Goal: Task Accomplishment & Management: Manage account settings

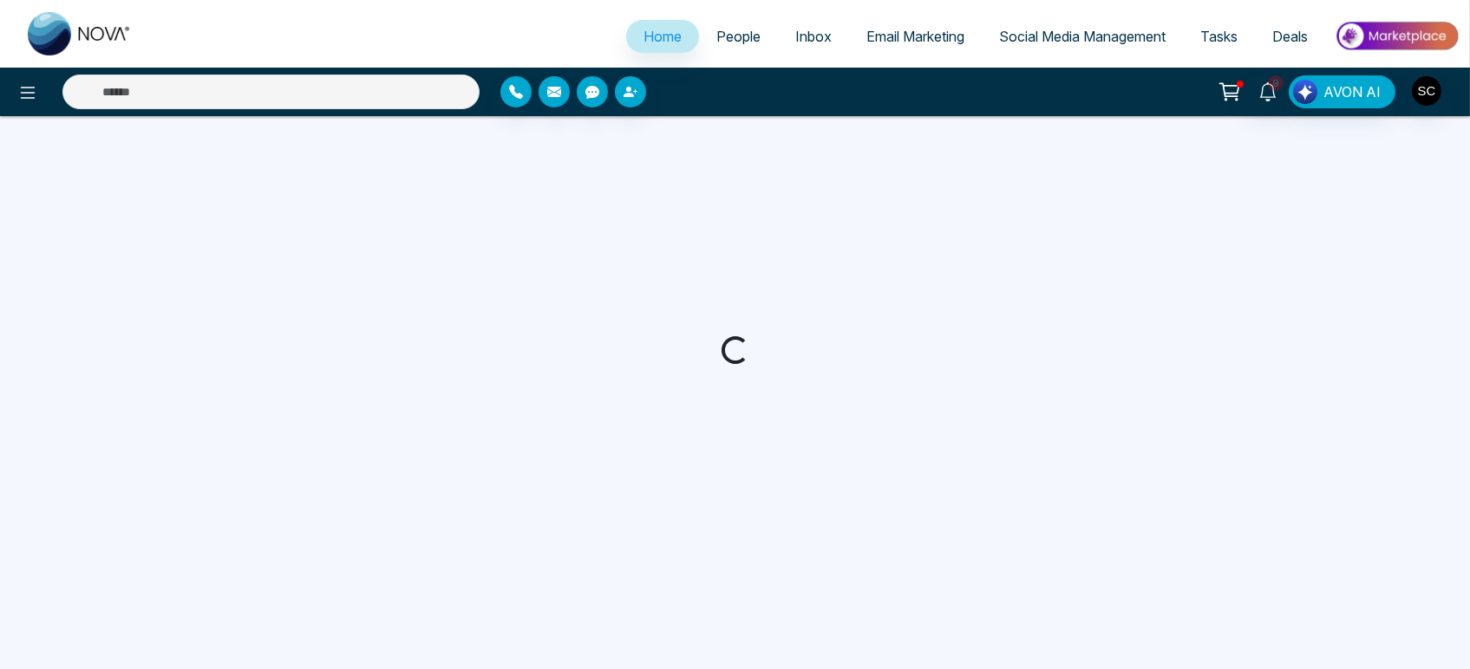
select select "*"
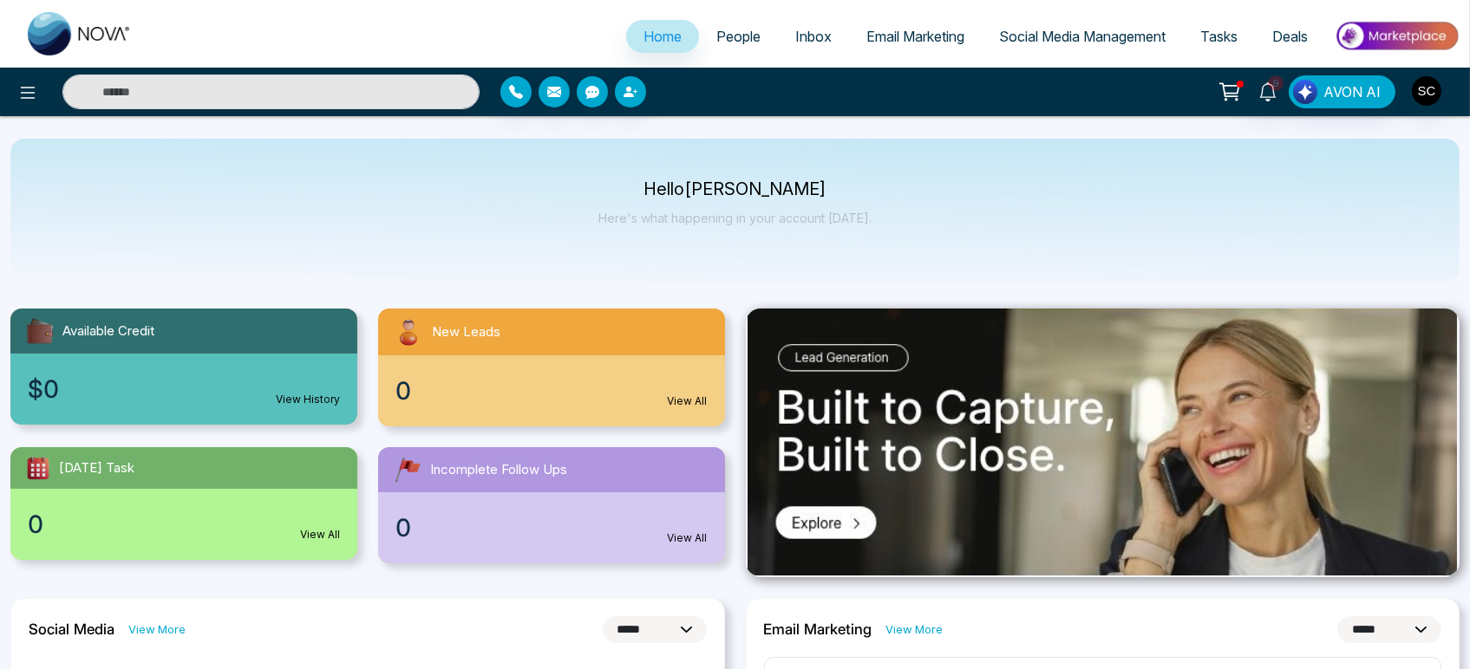
click at [737, 42] on span "People" at bounding box center [738, 36] width 44 height 17
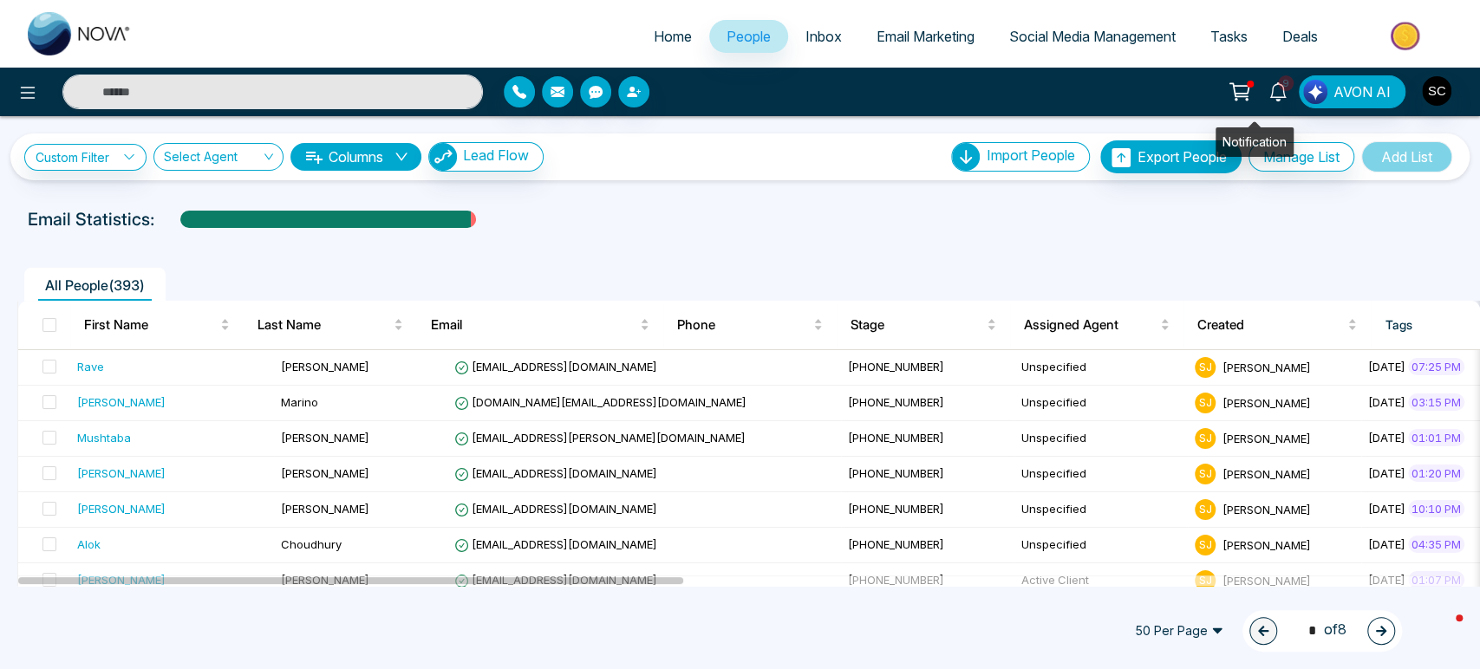
click at [1269, 89] on icon at bounding box center [1278, 91] width 19 height 19
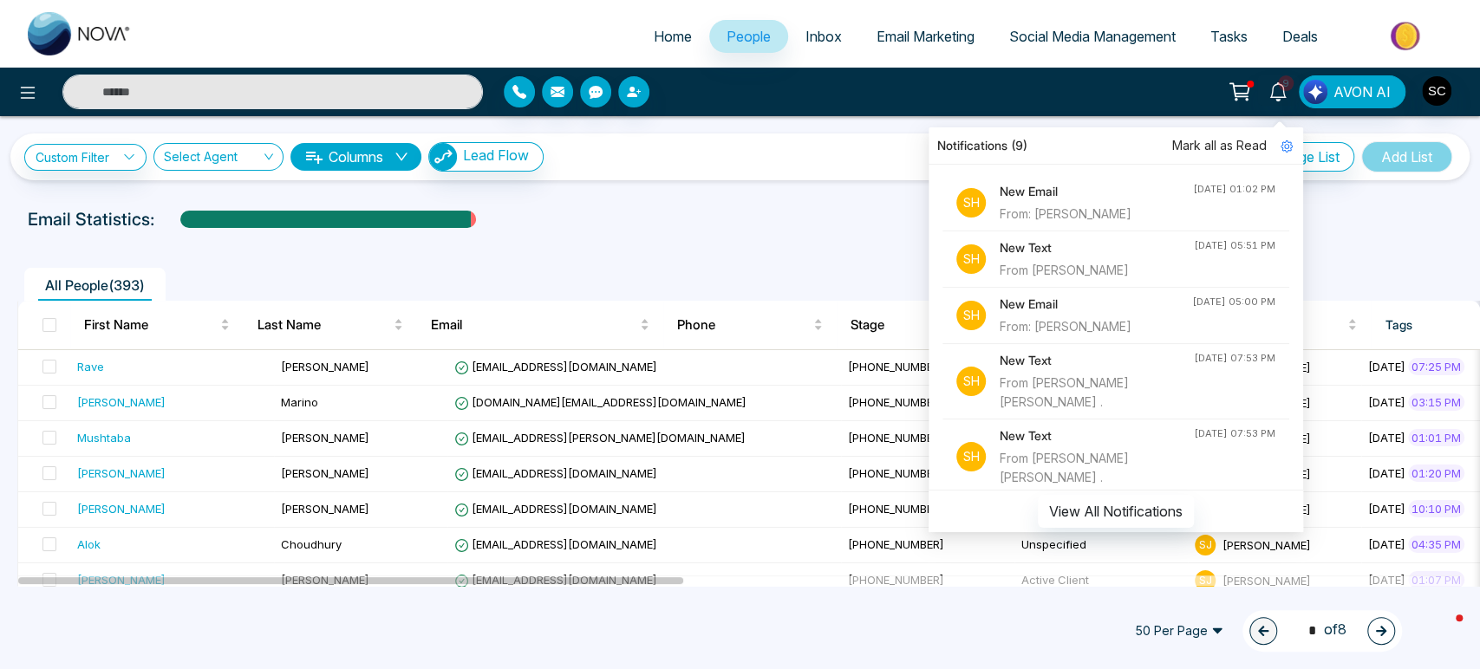
click at [1063, 206] on div "From: Kathy Anne Jones" at bounding box center [1096, 214] width 193 height 19
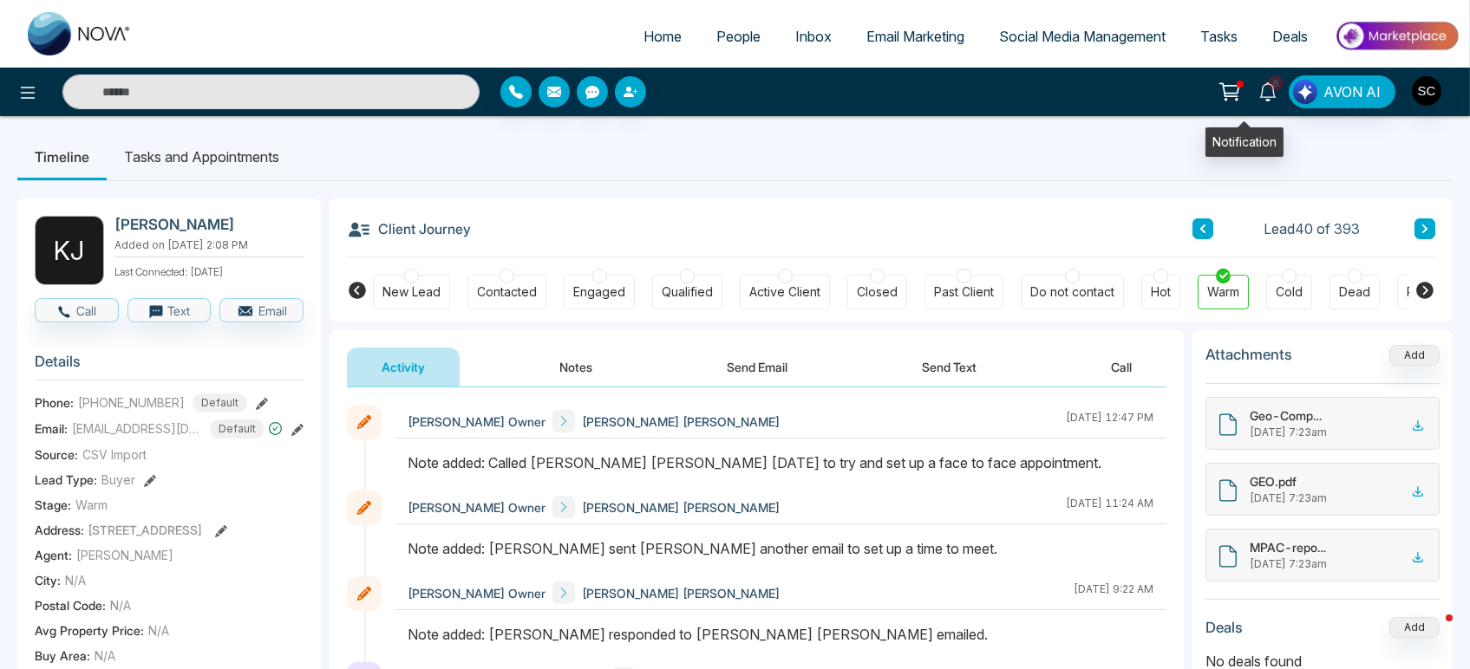
click at [1258, 95] on icon at bounding box center [1267, 91] width 19 height 19
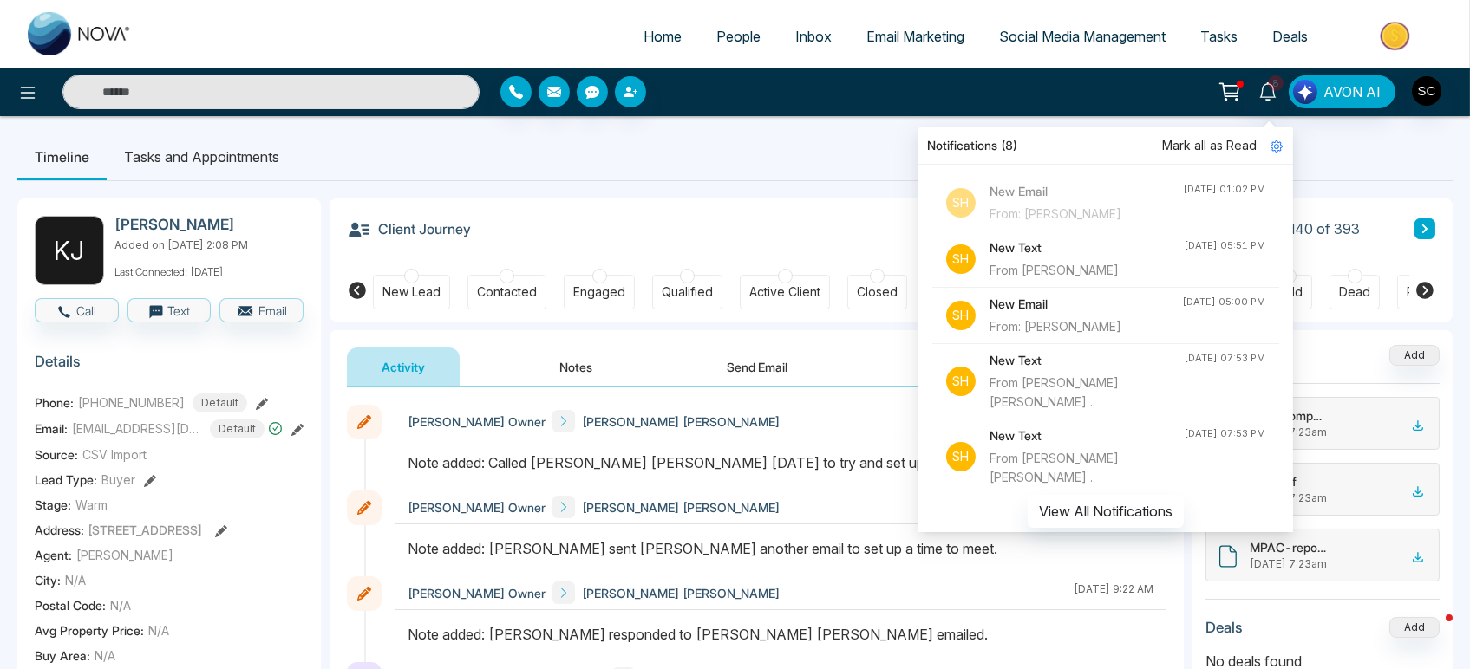
click at [1031, 211] on div "From: Kathy Anne Jones" at bounding box center [1085, 214] width 193 height 19
click at [989, 189] on h4 "New Email" at bounding box center [1085, 191] width 193 height 19
click at [946, 202] on p "Sh" at bounding box center [960, 202] width 29 height 29
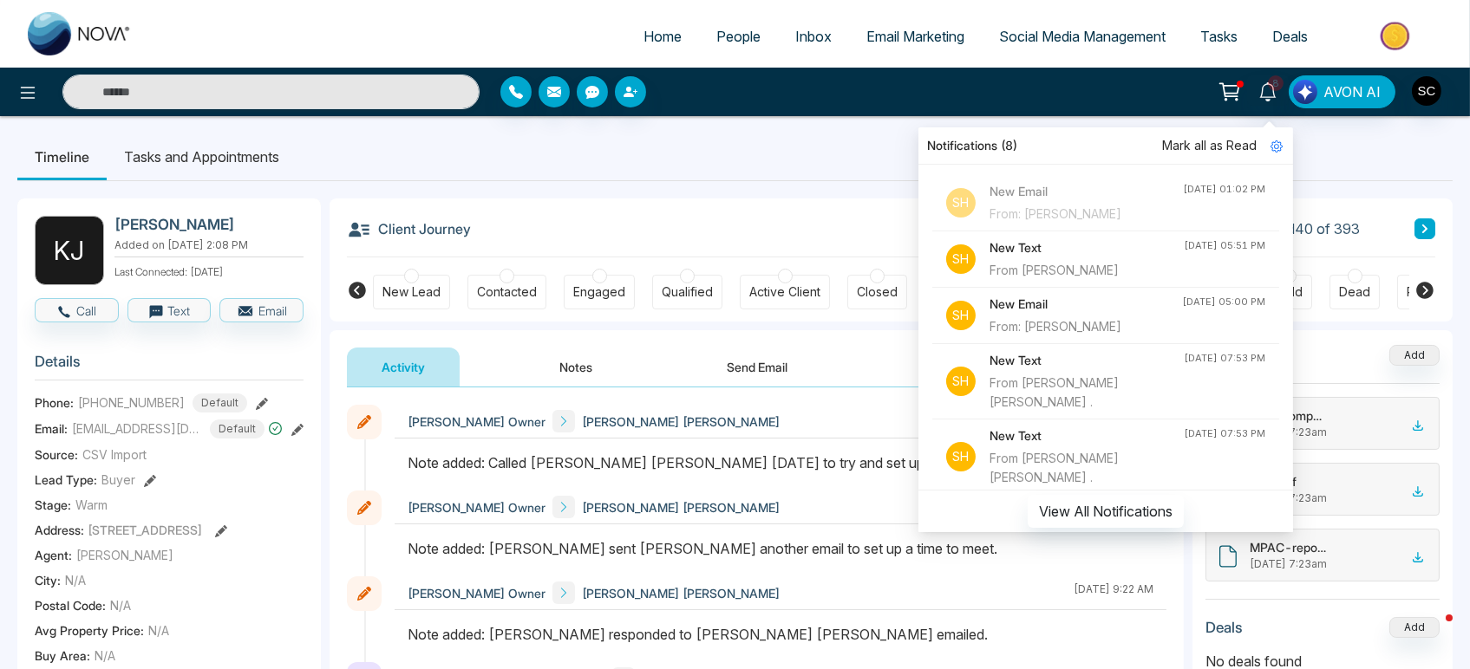
click at [1028, 324] on div "From: Kathy Anne Jones" at bounding box center [1085, 326] width 192 height 19
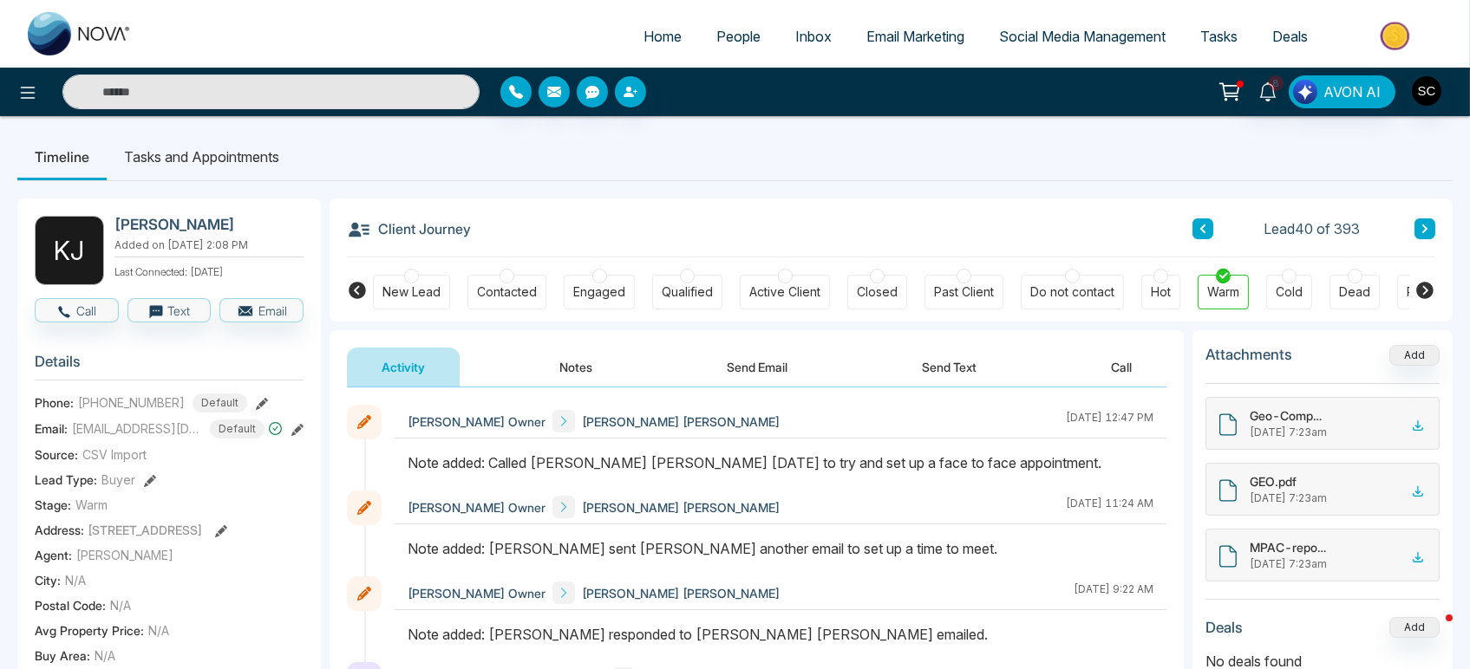
click at [827, 180] on ul "Timeline Tasks and Appointments" at bounding box center [734, 157] width 1435 height 47
click at [1268, 88] on span "8" at bounding box center [1276, 83] width 16 height 16
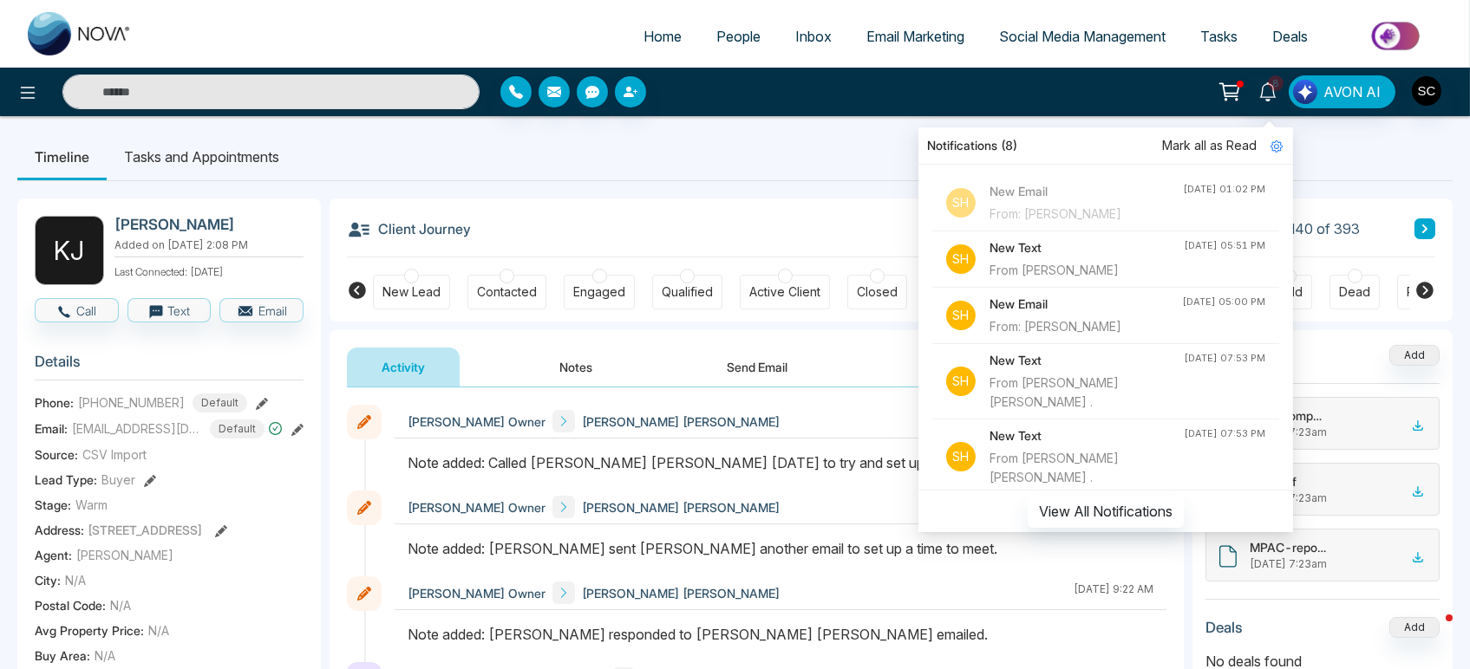
click at [1179, 143] on span "Mark all as Read" at bounding box center [1209, 145] width 95 height 19
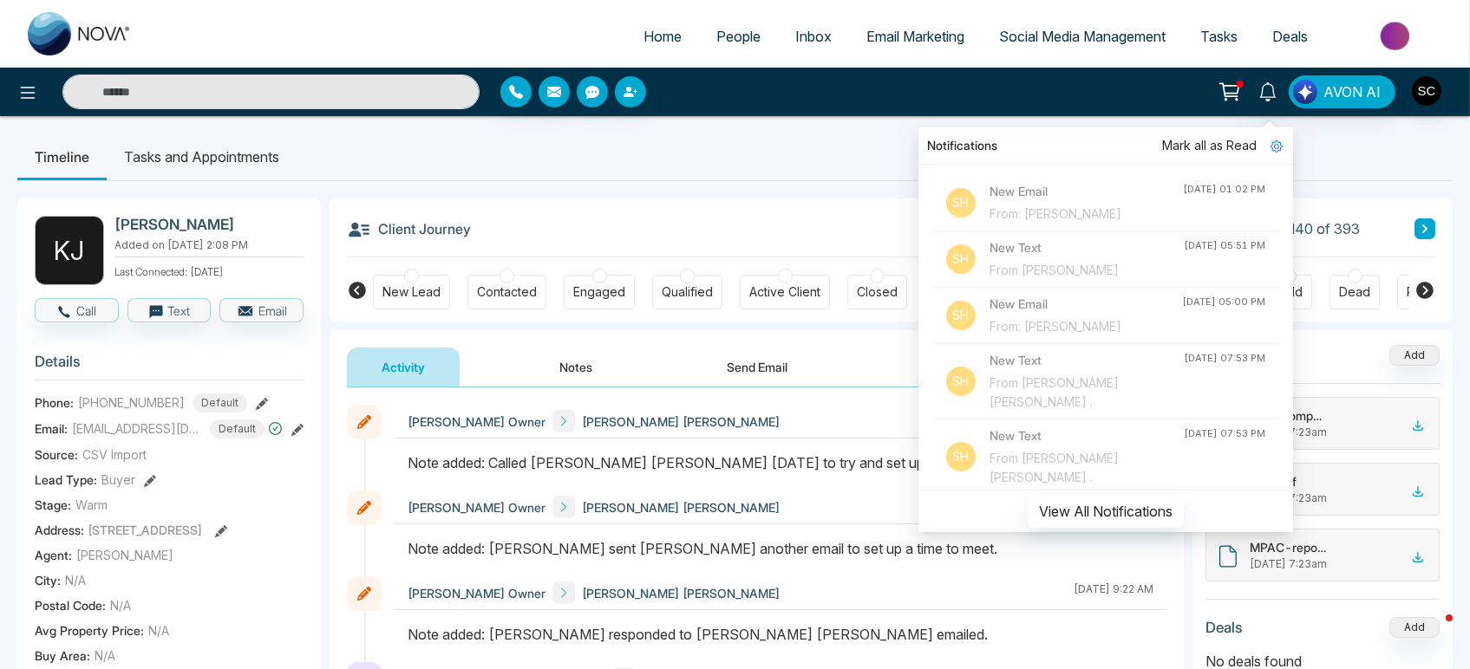
click at [718, 39] on span "People" at bounding box center [738, 36] width 44 height 17
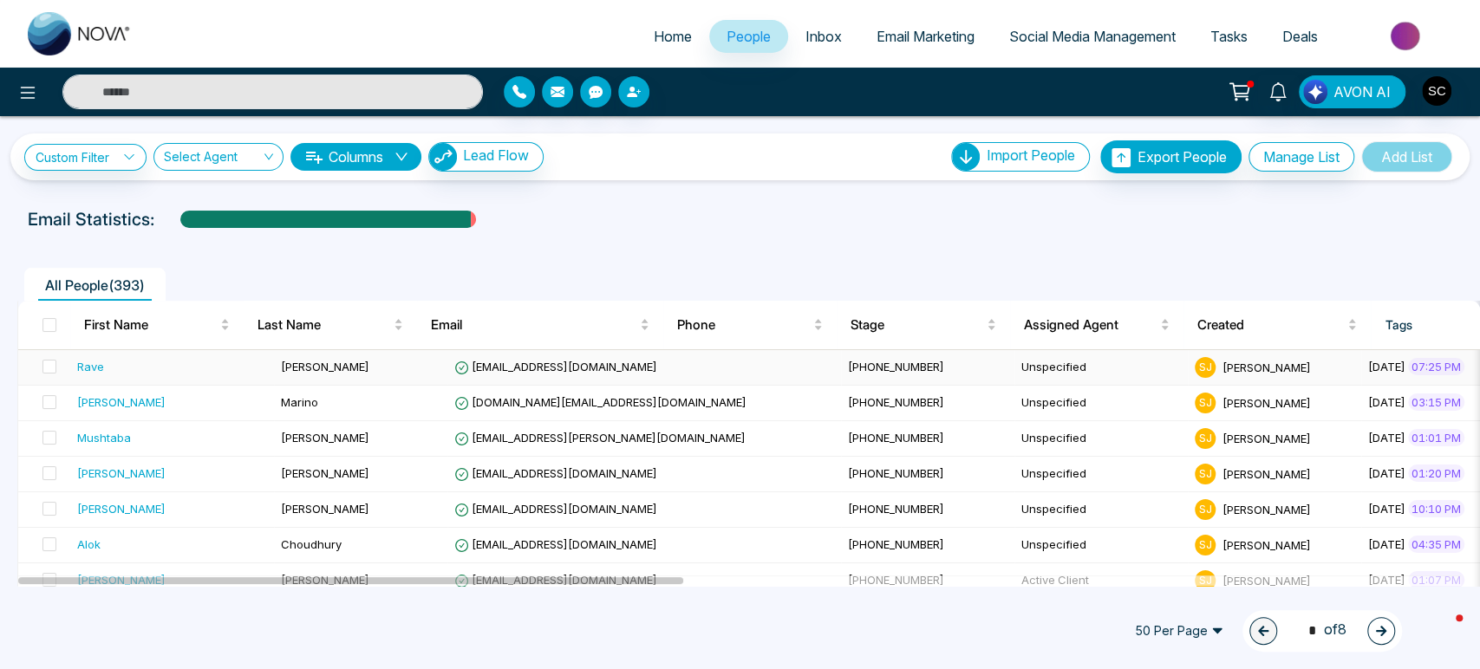
click at [104, 375] on div "Rave" at bounding box center [90, 366] width 27 height 17
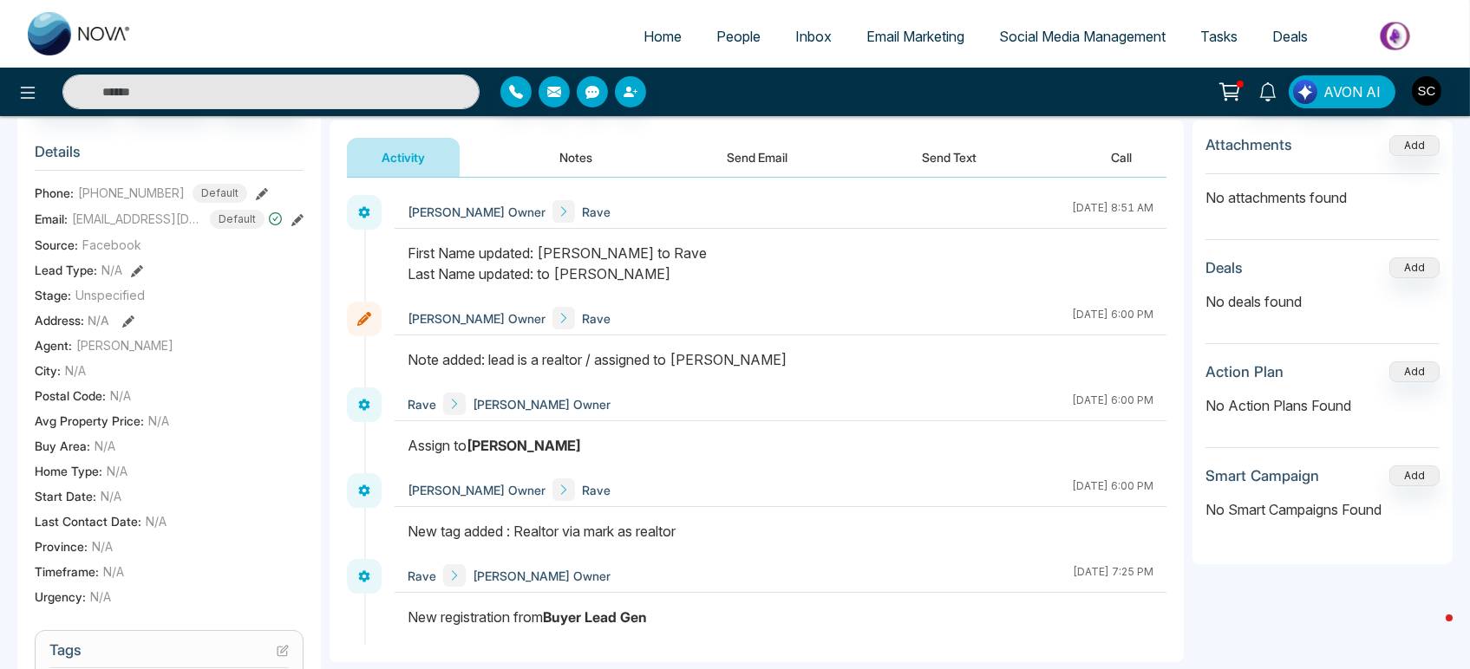
scroll to position [212, 0]
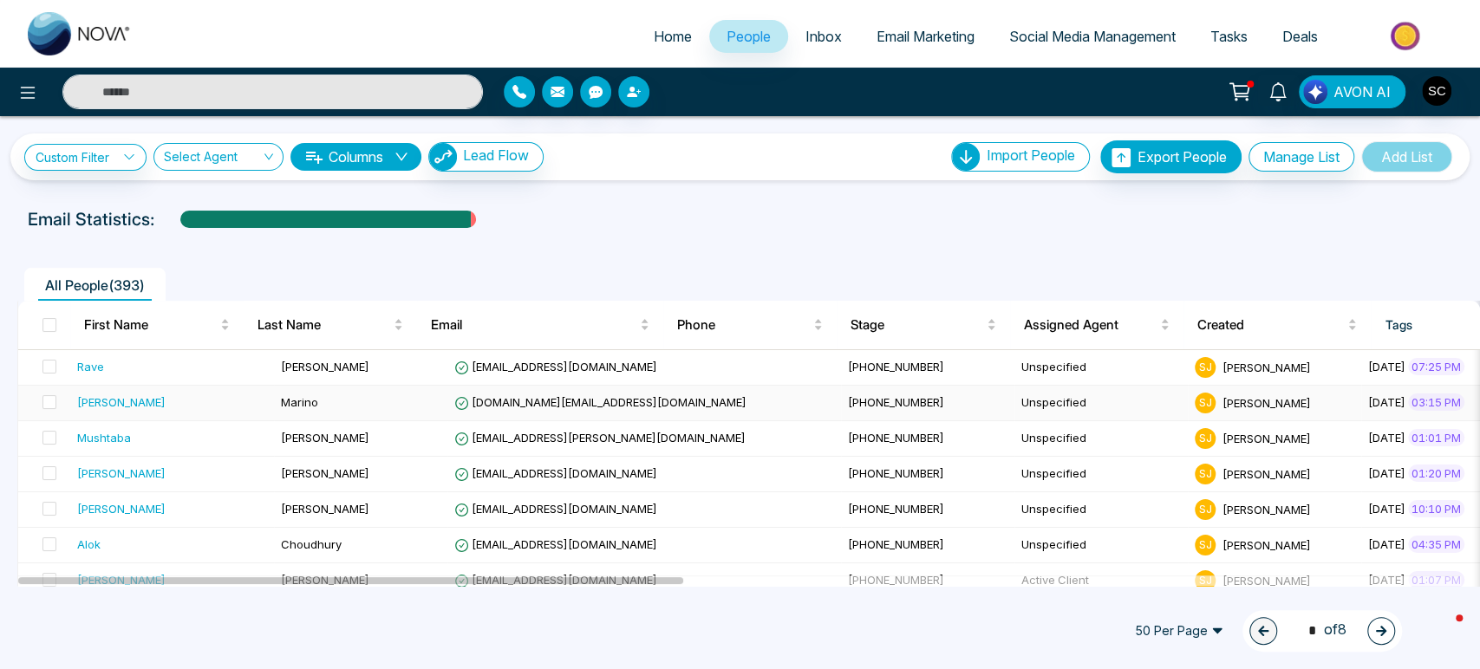
click at [128, 411] on div "Natalie" at bounding box center [172, 402] width 190 height 17
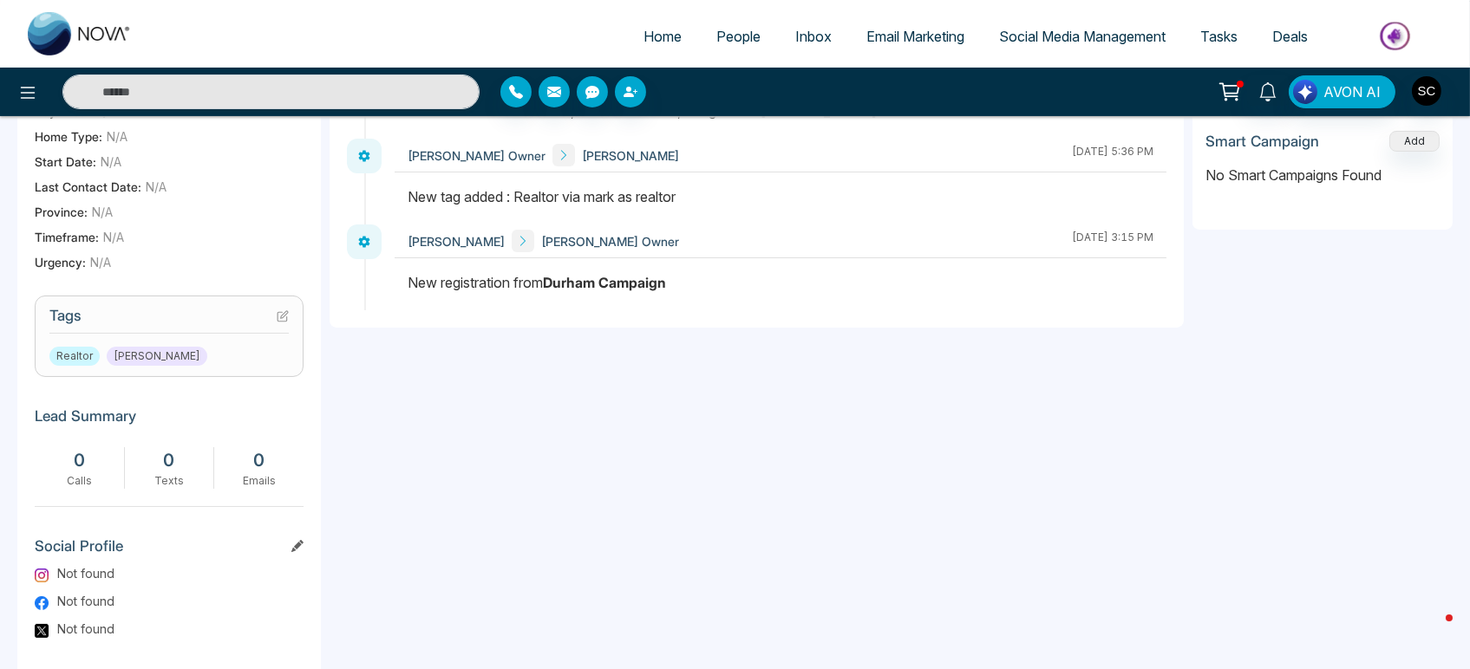
scroll to position [577, 0]
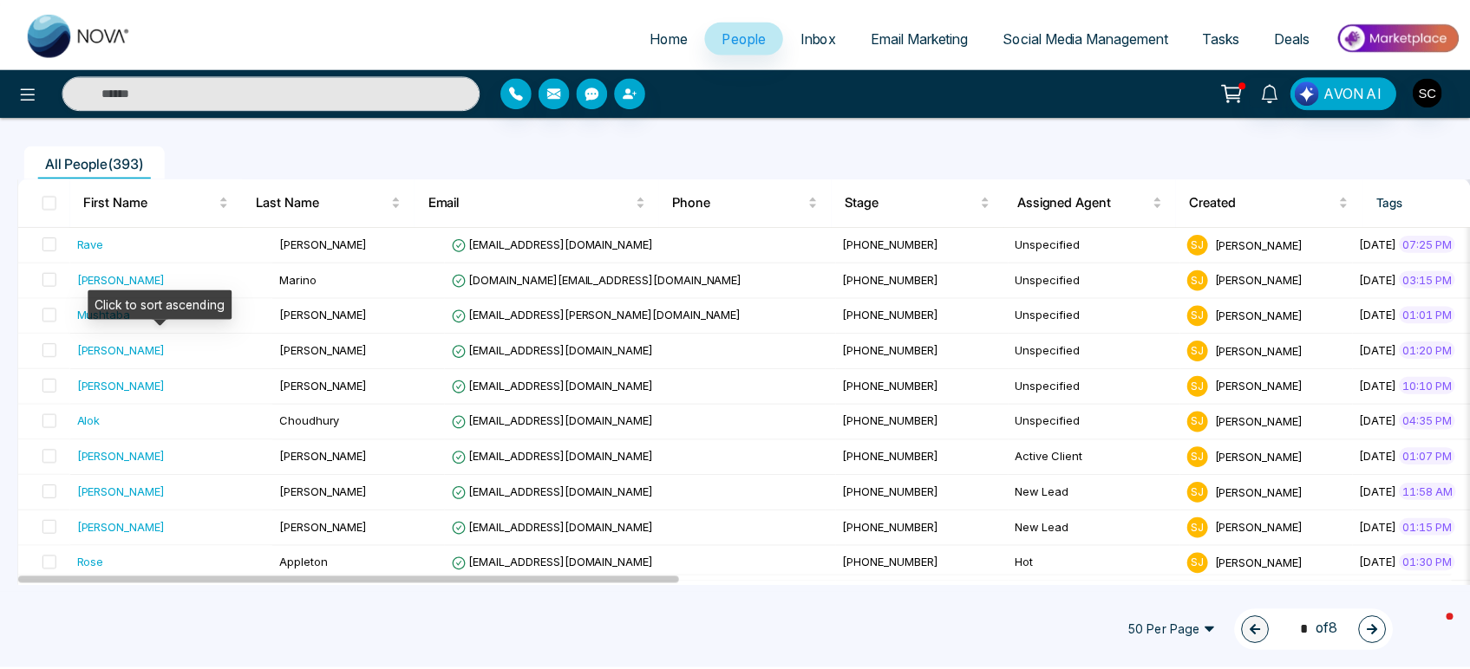
scroll to position [192, 0]
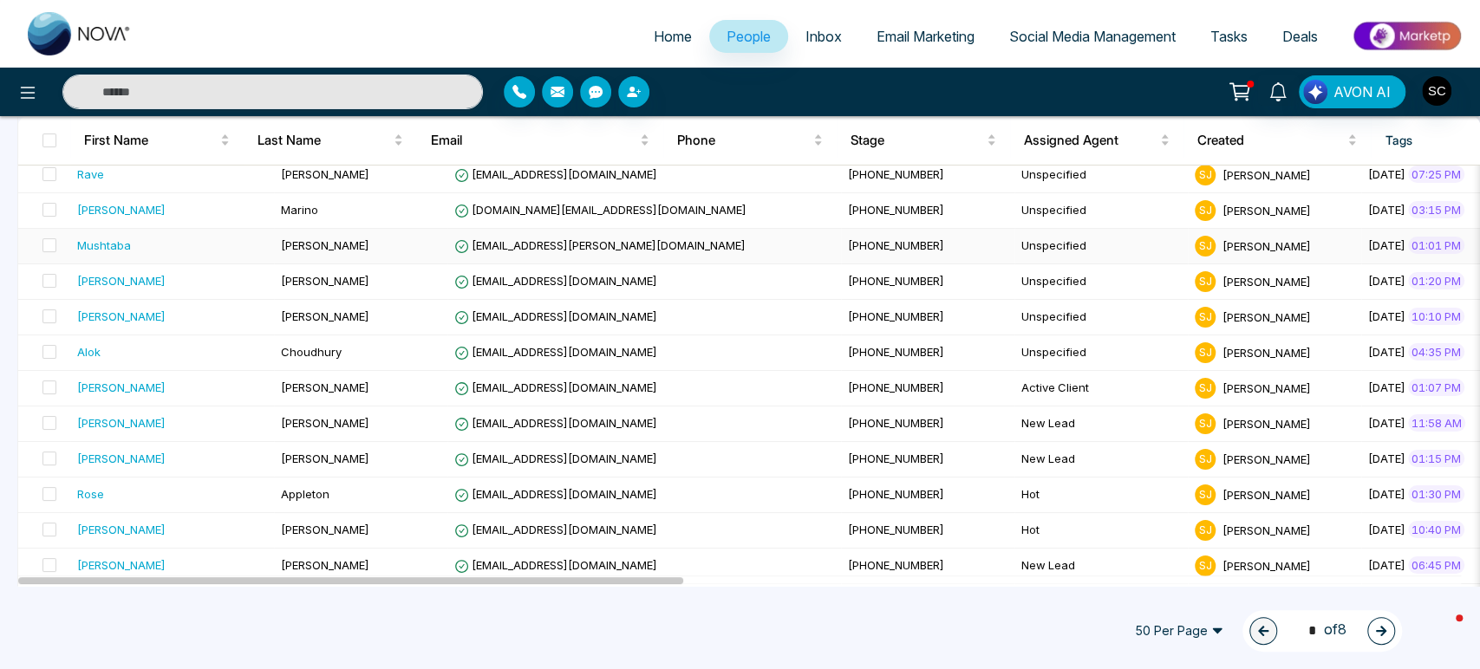
click at [281, 252] on span "Nazari" at bounding box center [325, 245] width 88 height 14
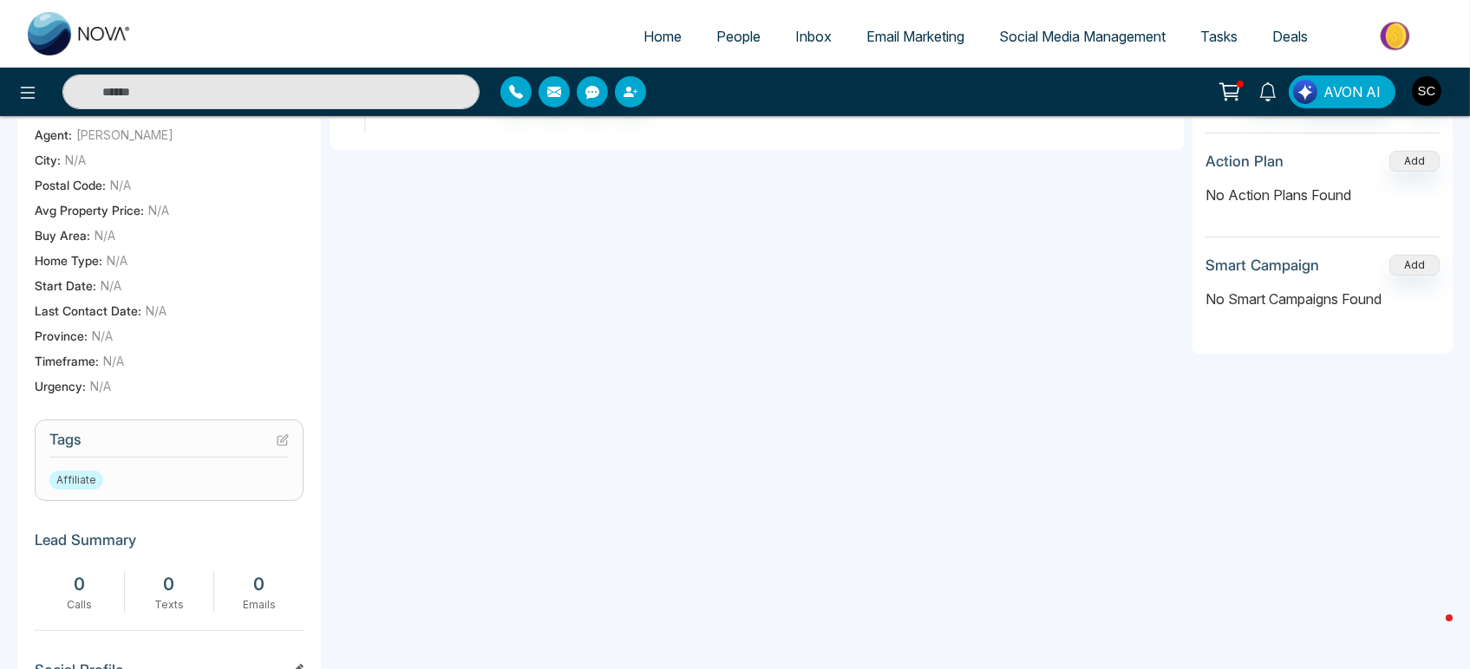
scroll to position [192, 0]
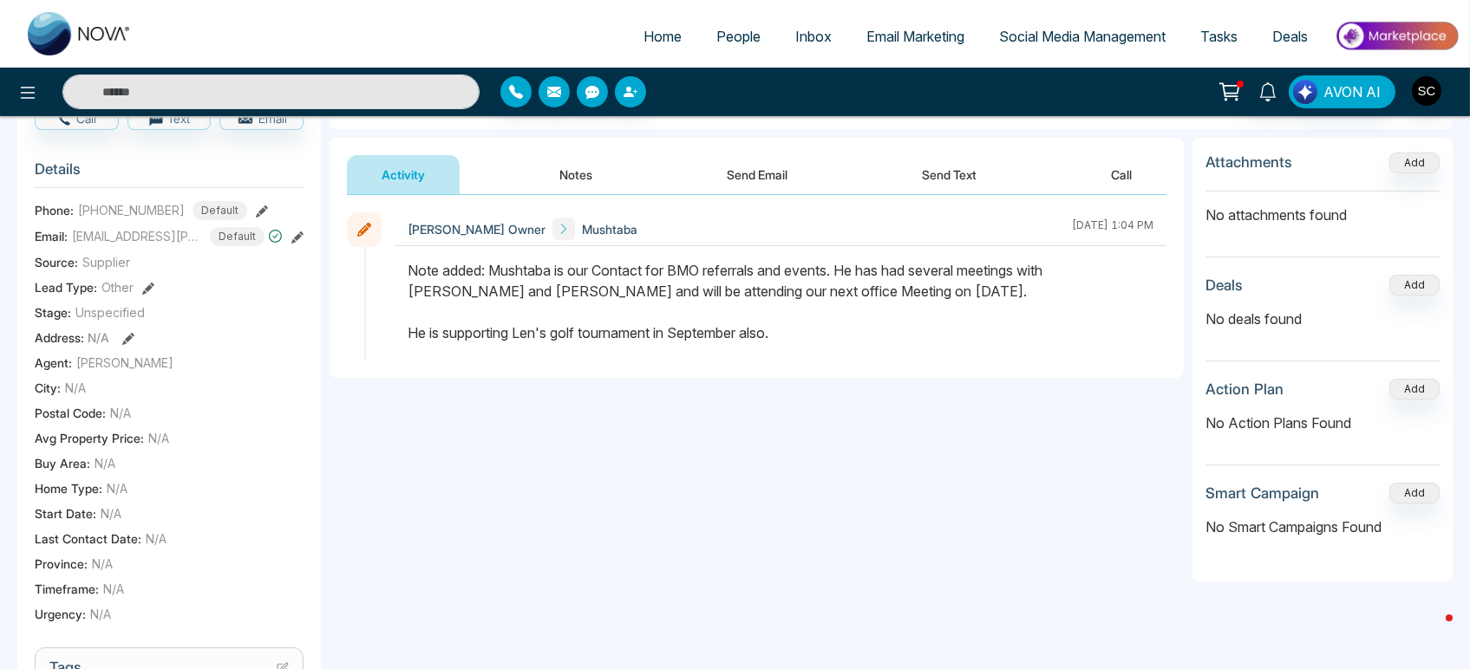
click at [716, 42] on span "People" at bounding box center [738, 36] width 44 height 17
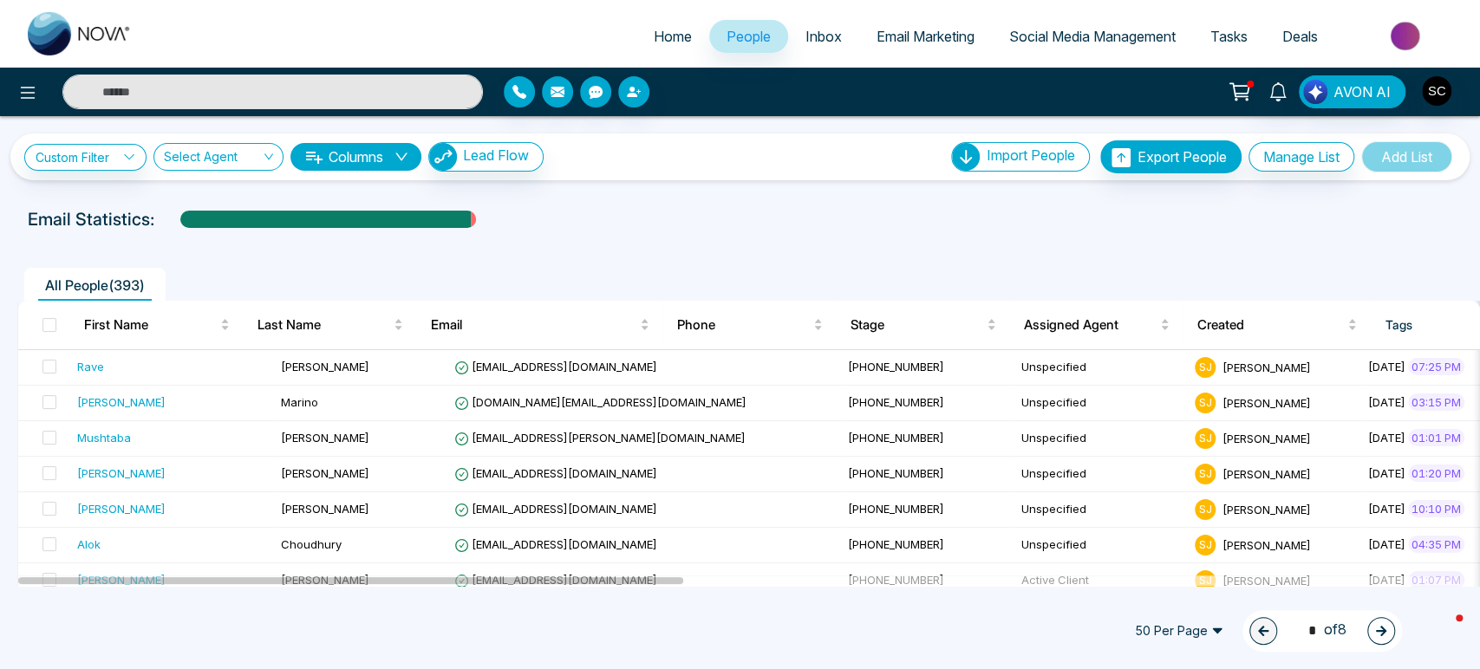
click at [657, 36] on span "Home" at bounding box center [673, 36] width 38 height 17
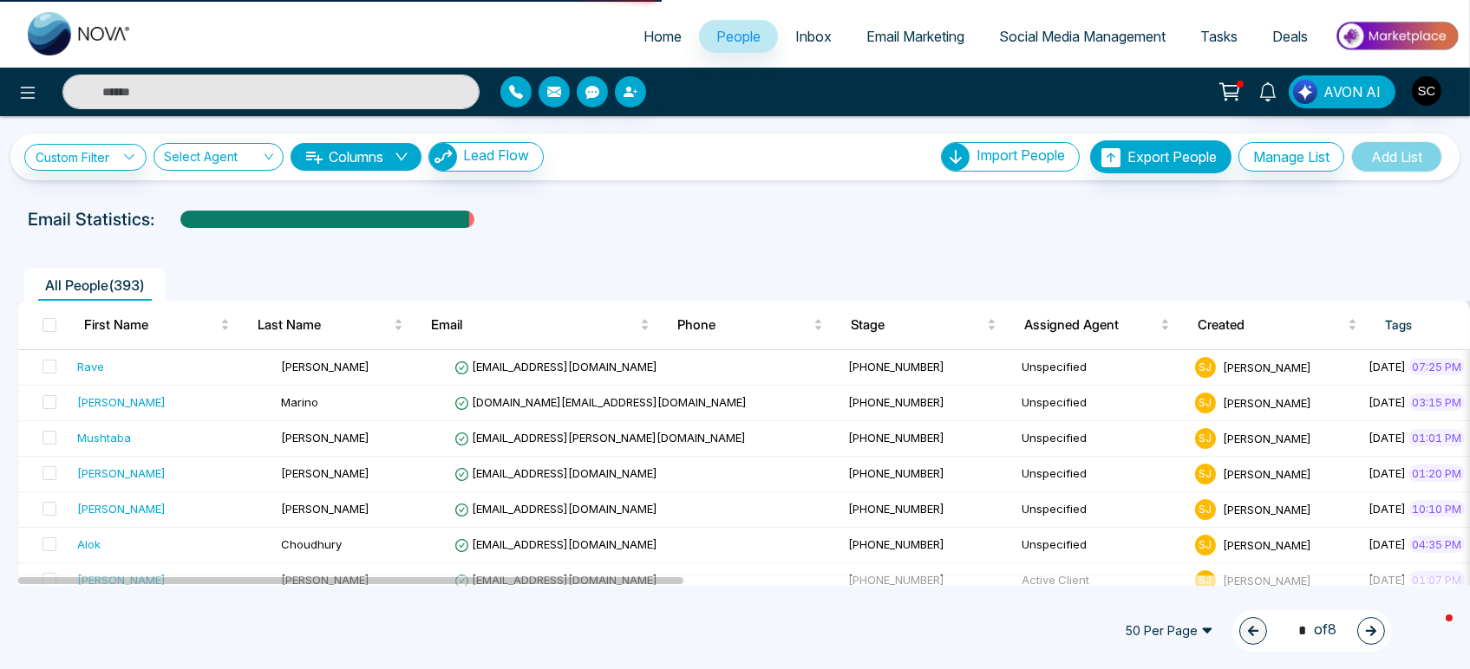
select select "*"
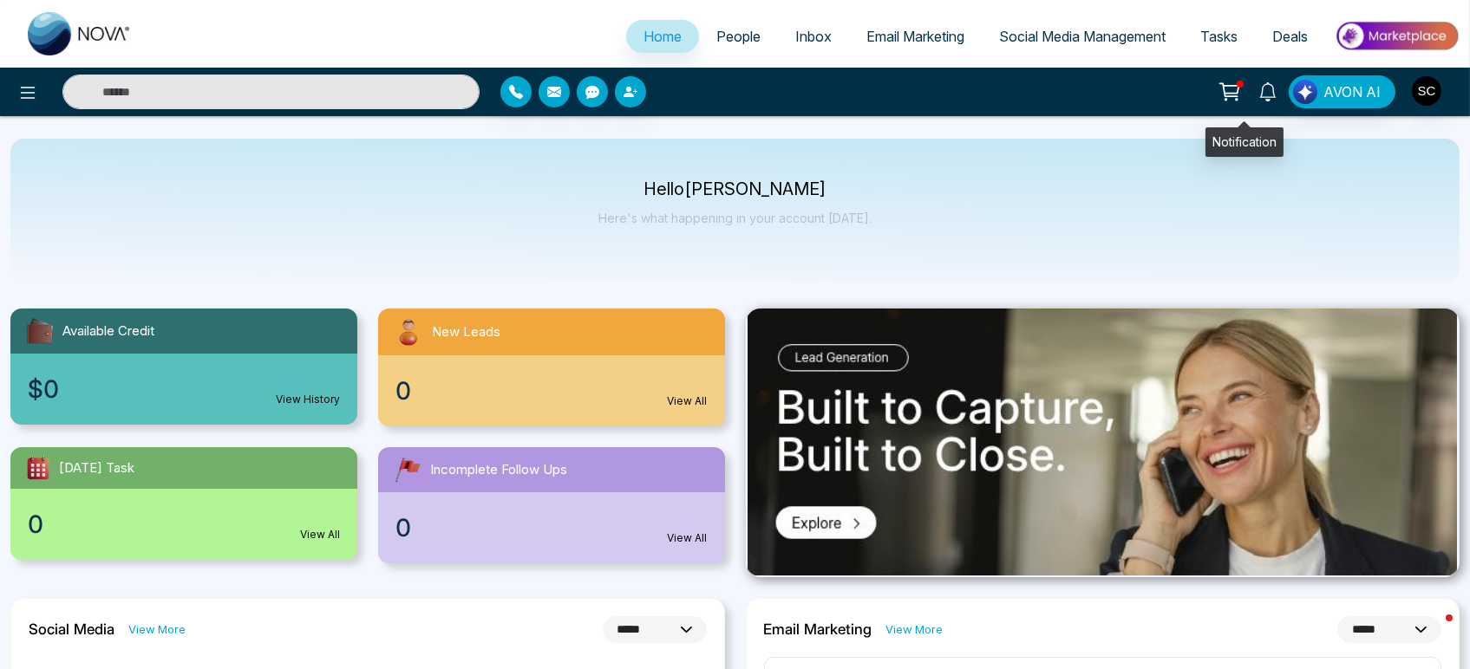
click at [1258, 96] on icon at bounding box center [1267, 91] width 19 height 19
click at [734, 45] on span "People" at bounding box center [738, 36] width 44 height 17
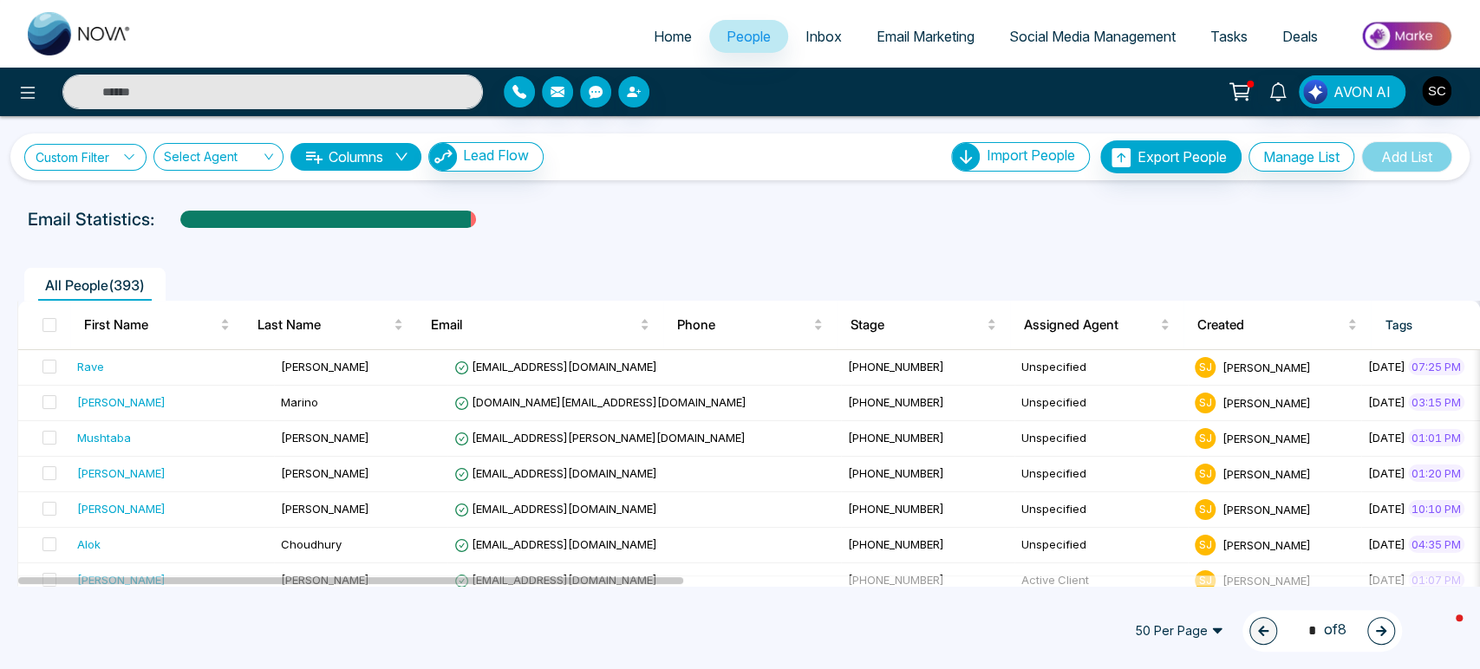
click at [96, 160] on link "Custom Filter" at bounding box center [85, 157] width 122 height 27
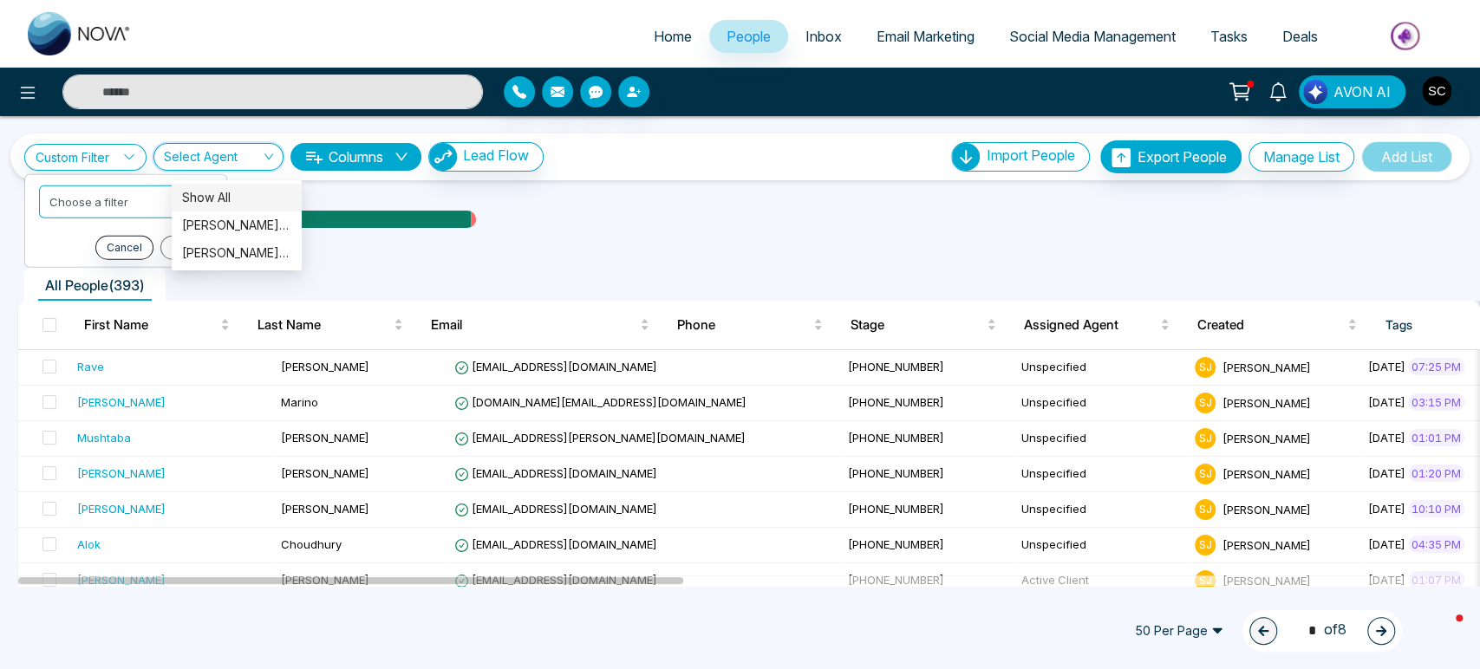
click at [198, 164] on input "search" at bounding box center [212, 160] width 97 height 33
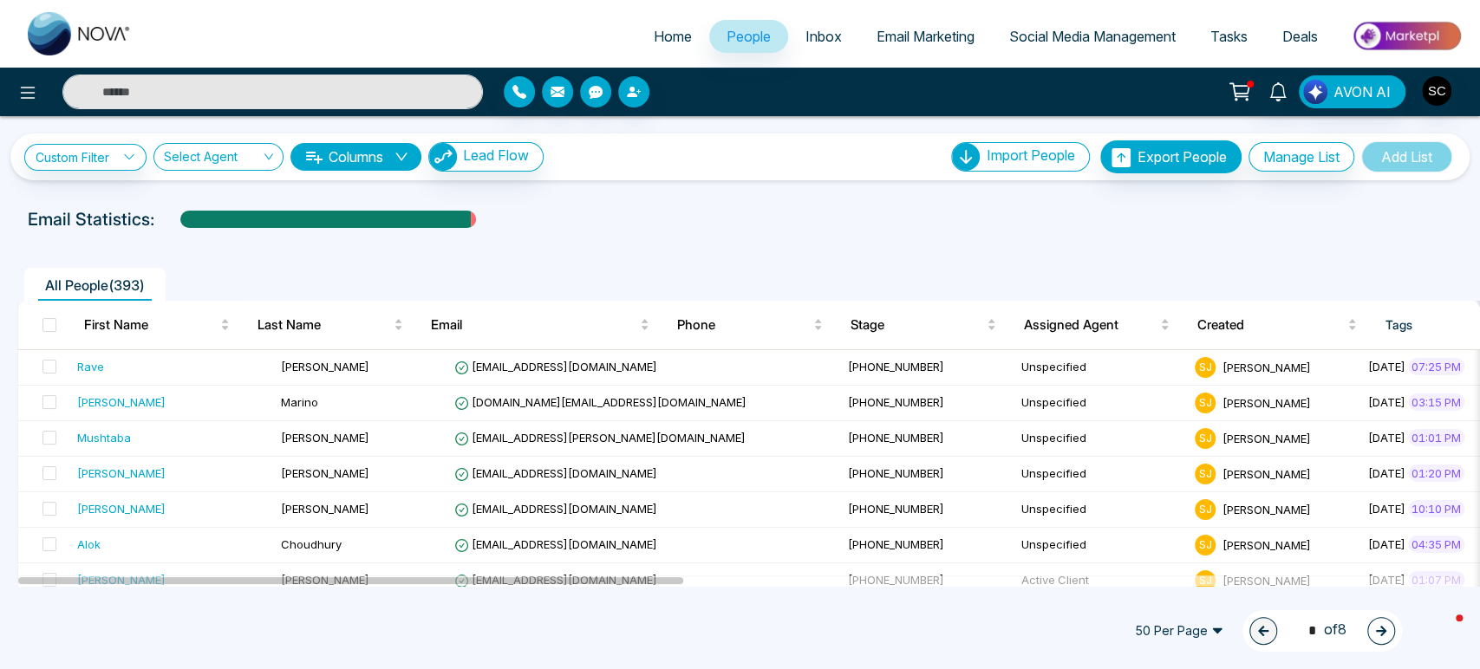
click at [742, 166] on div "Custom Filter Choose a filter Cancel Apply Select Agent Columns Lead Flow Impor…" at bounding box center [740, 156] width 1432 height 33
click at [662, 36] on span "Home" at bounding box center [673, 36] width 38 height 17
select select "*"
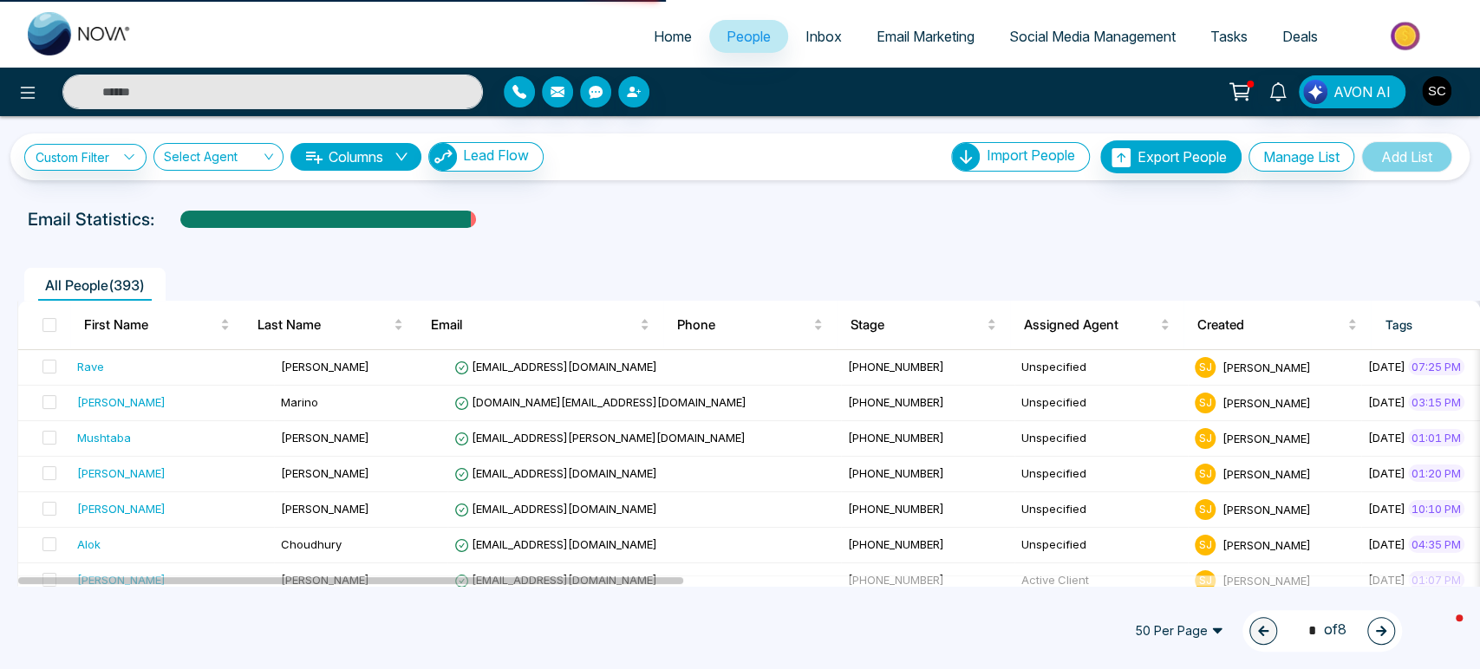
select select "*"
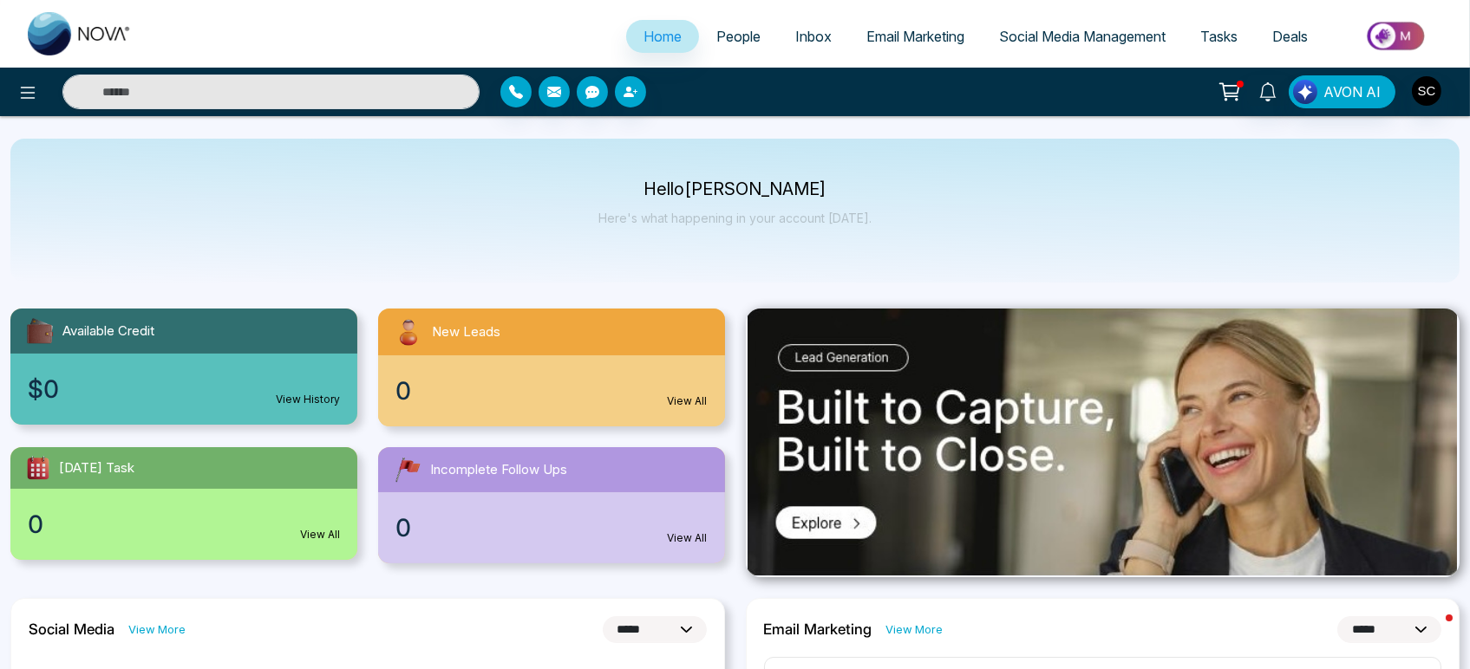
click at [718, 36] on span "People" at bounding box center [738, 36] width 44 height 17
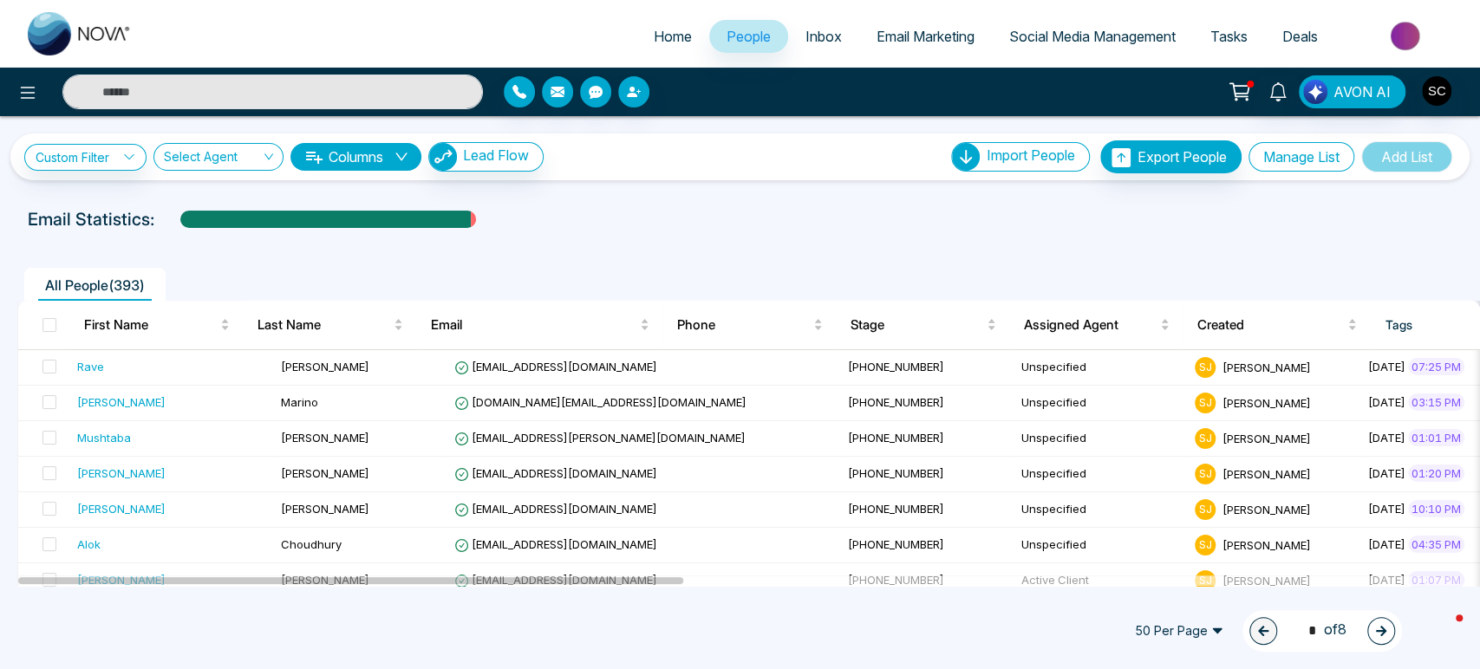
click at [1249, 162] on button "Manage List" at bounding box center [1302, 156] width 106 height 29
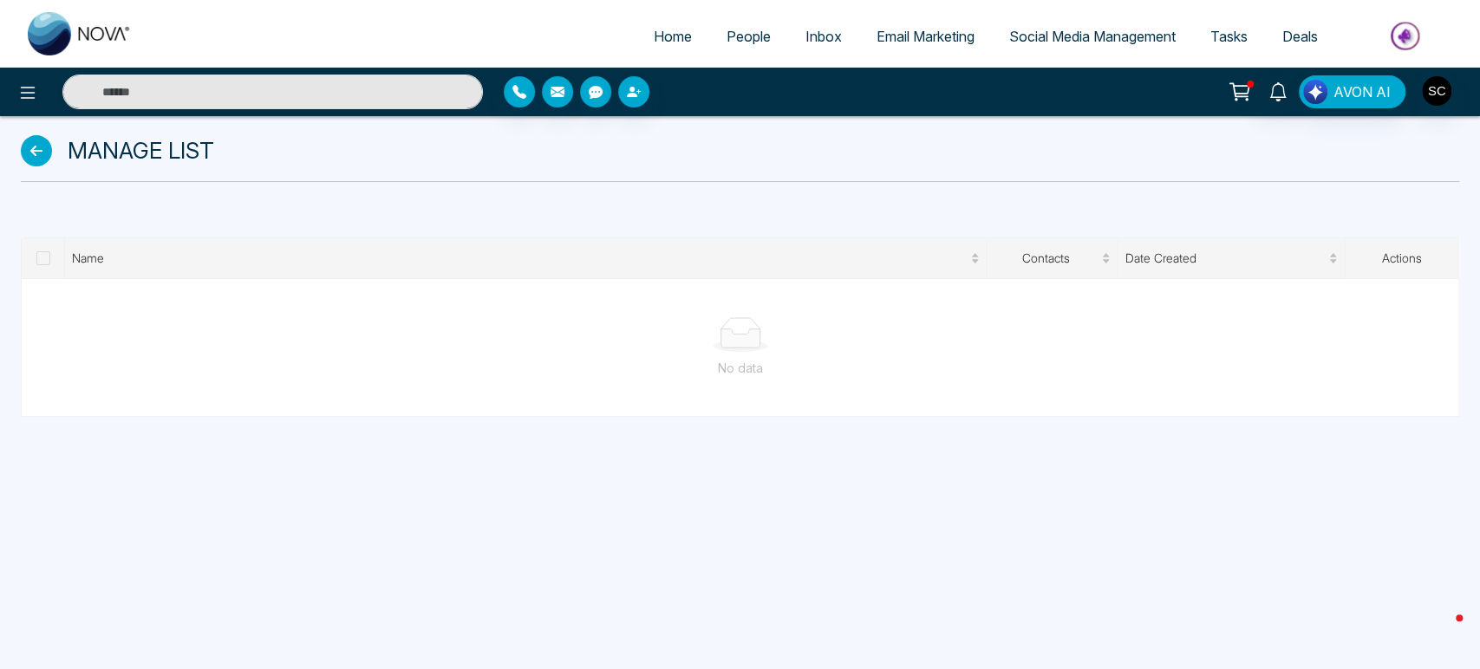
click at [654, 40] on span "Home" at bounding box center [673, 36] width 38 height 17
select select "*"
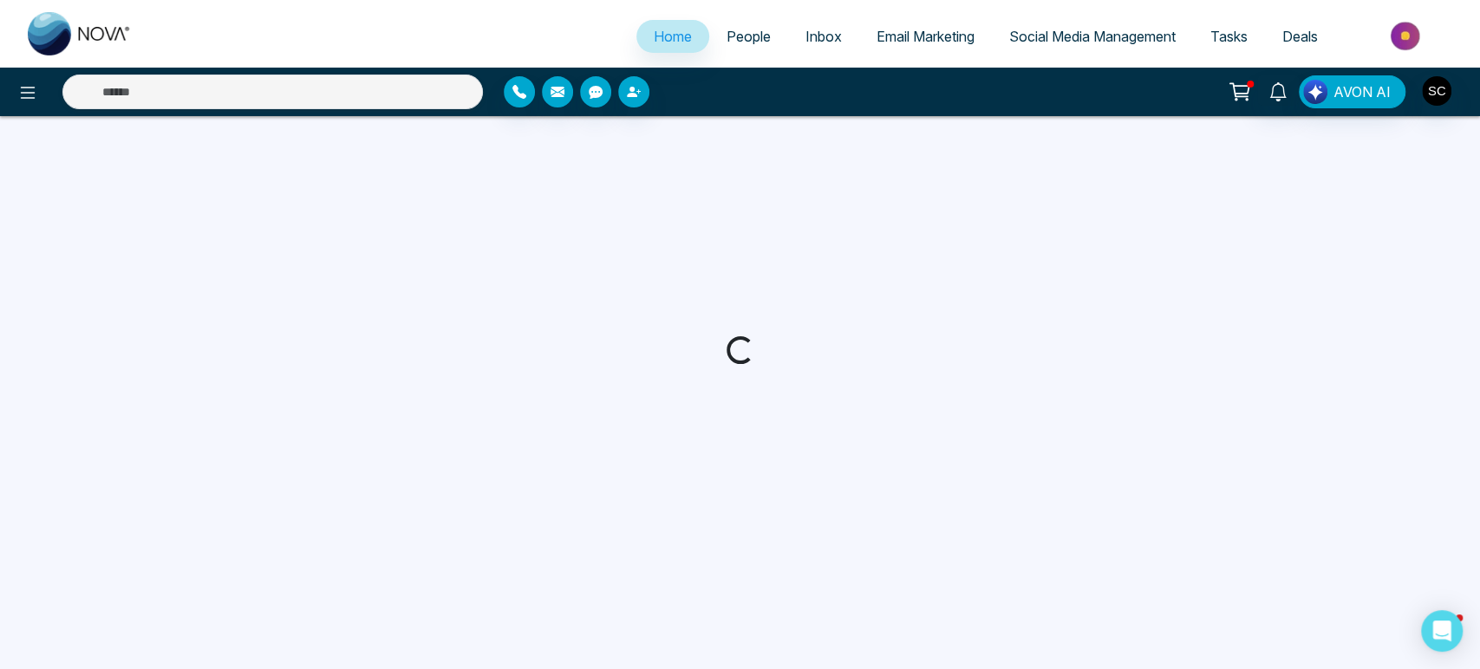
select select "*"
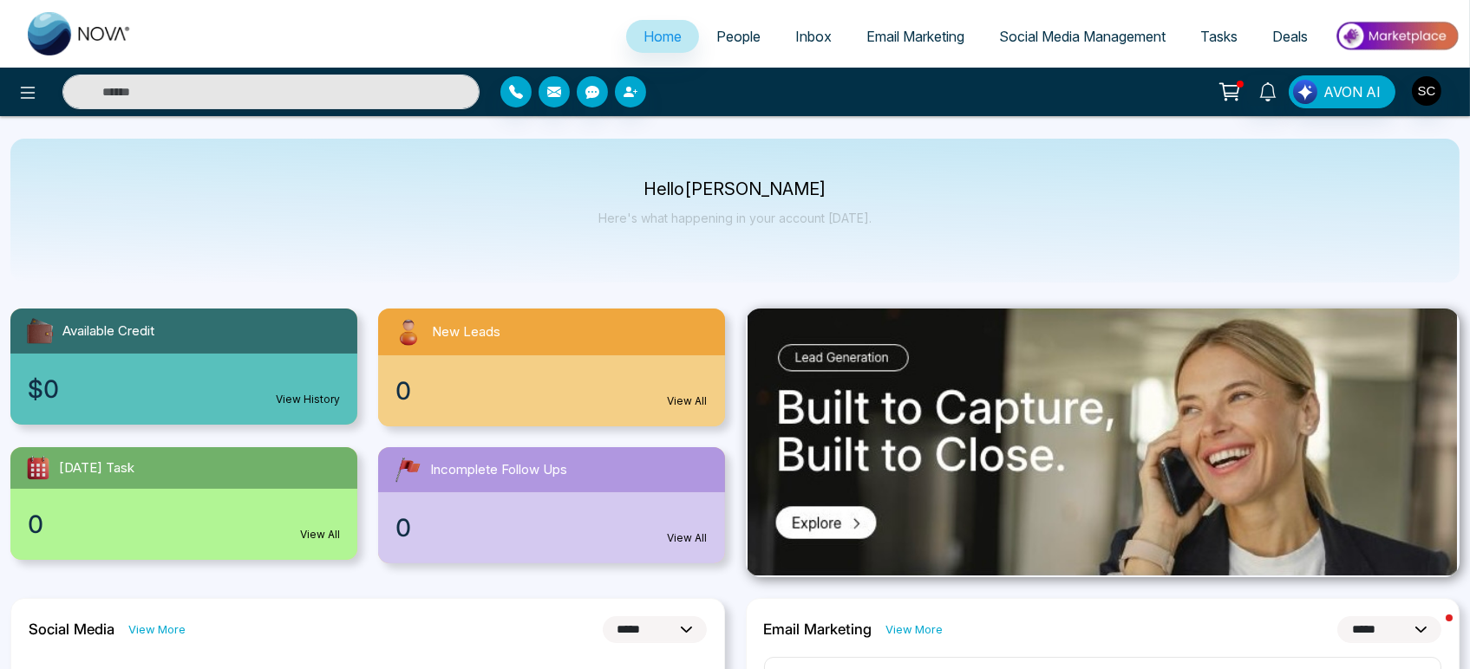
click at [727, 39] on span "People" at bounding box center [738, 36] width 44 height 17
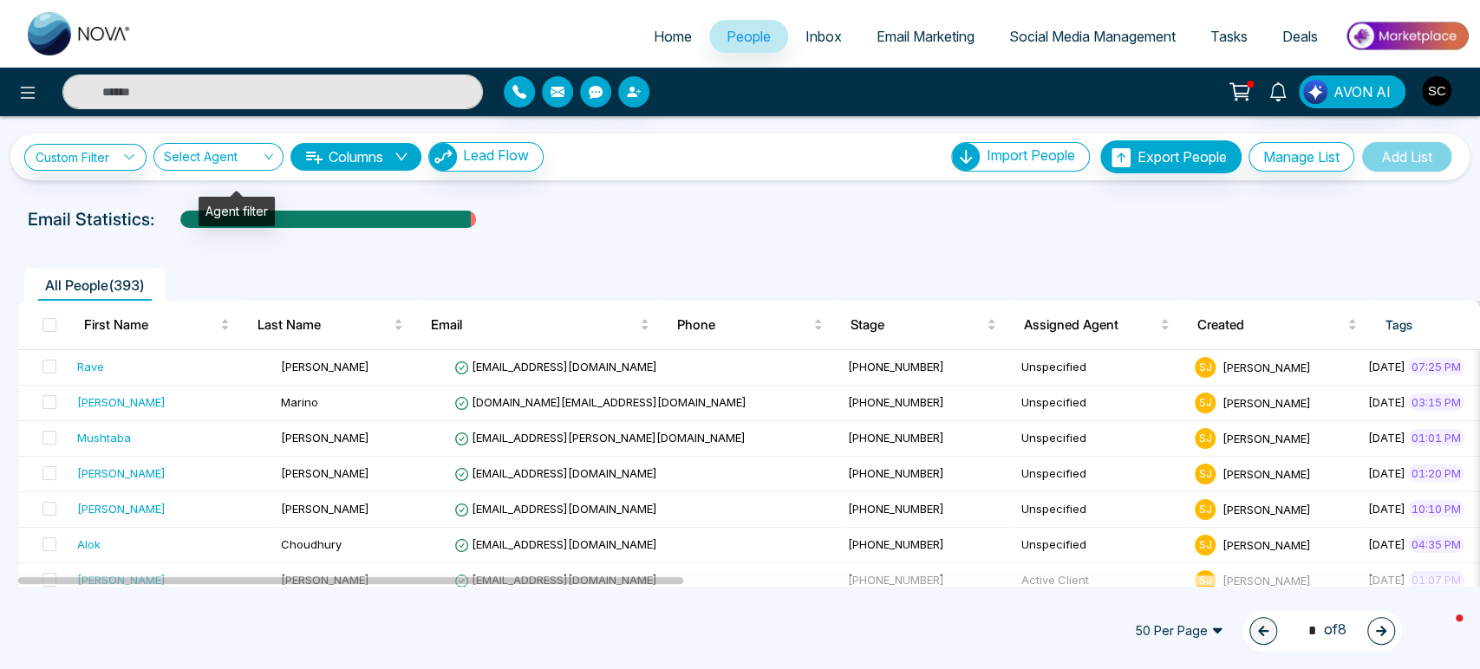
click at [280, 171] on div "Select Agent" at bounding box center [218, 157] width 130 height 28
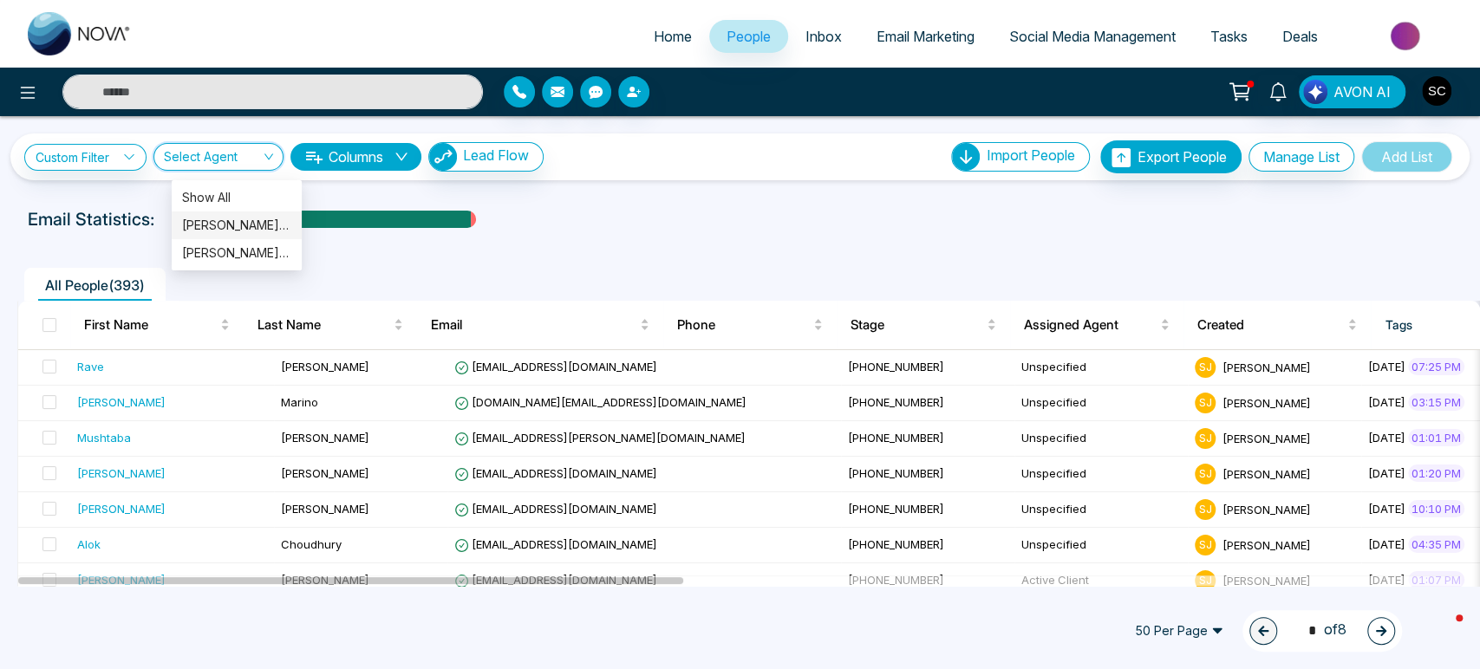
click at [254, 225] on div "[PERSON_NAME] (me)" at bounding box center [236, 225] width 109 height 19
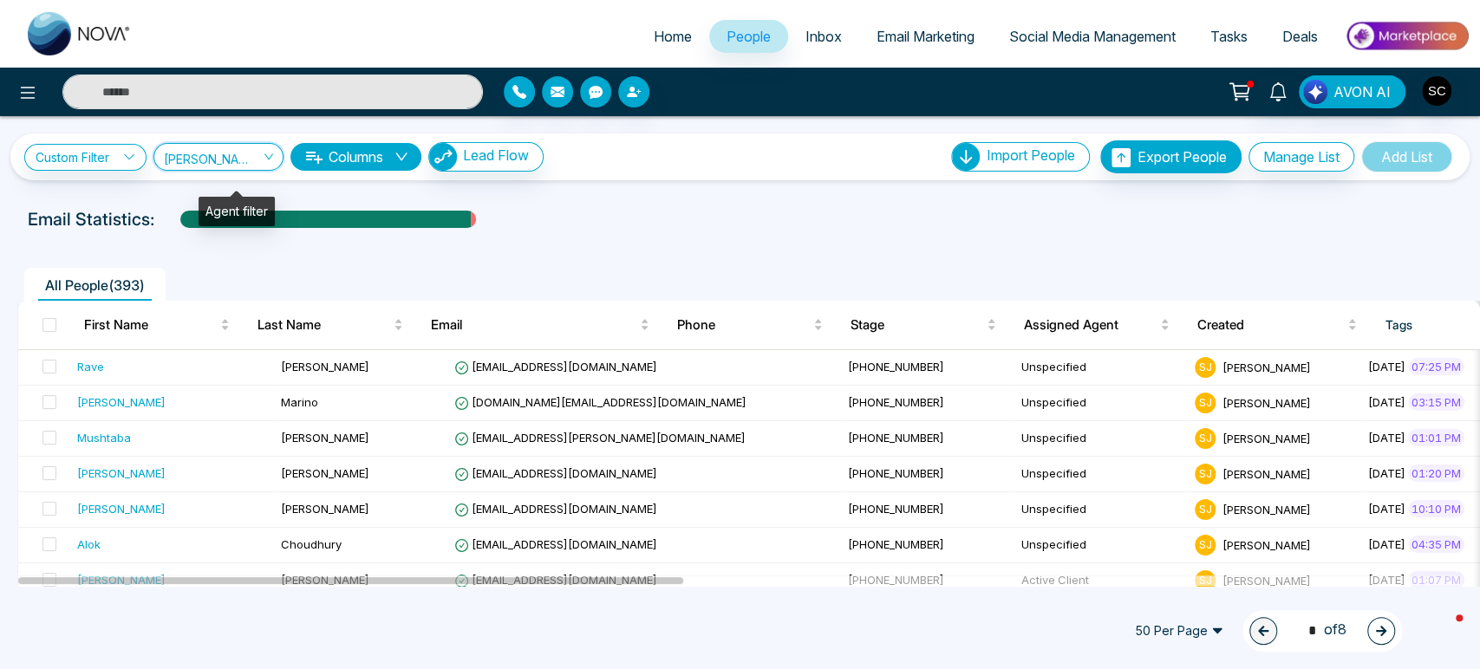
click at [273, 165] on span "[PERSON_NAME] (me)" at bounding box center [218, 156] width 109 height 16
click at [226, 202] on div "Show All" at bounding box center [236, 197] width 109 height 19
click at [666, 40] on span "Home" at bounding box center [673, 36] width 38 height 17
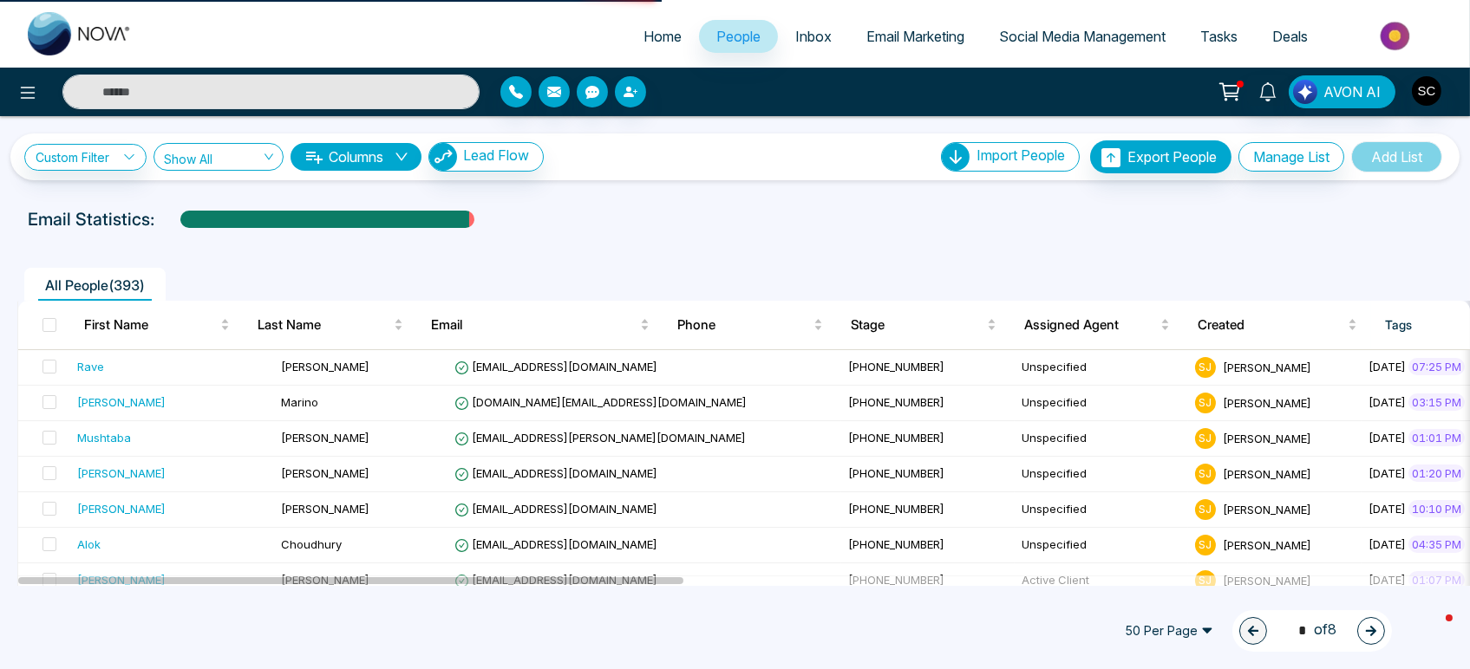
select select "*"
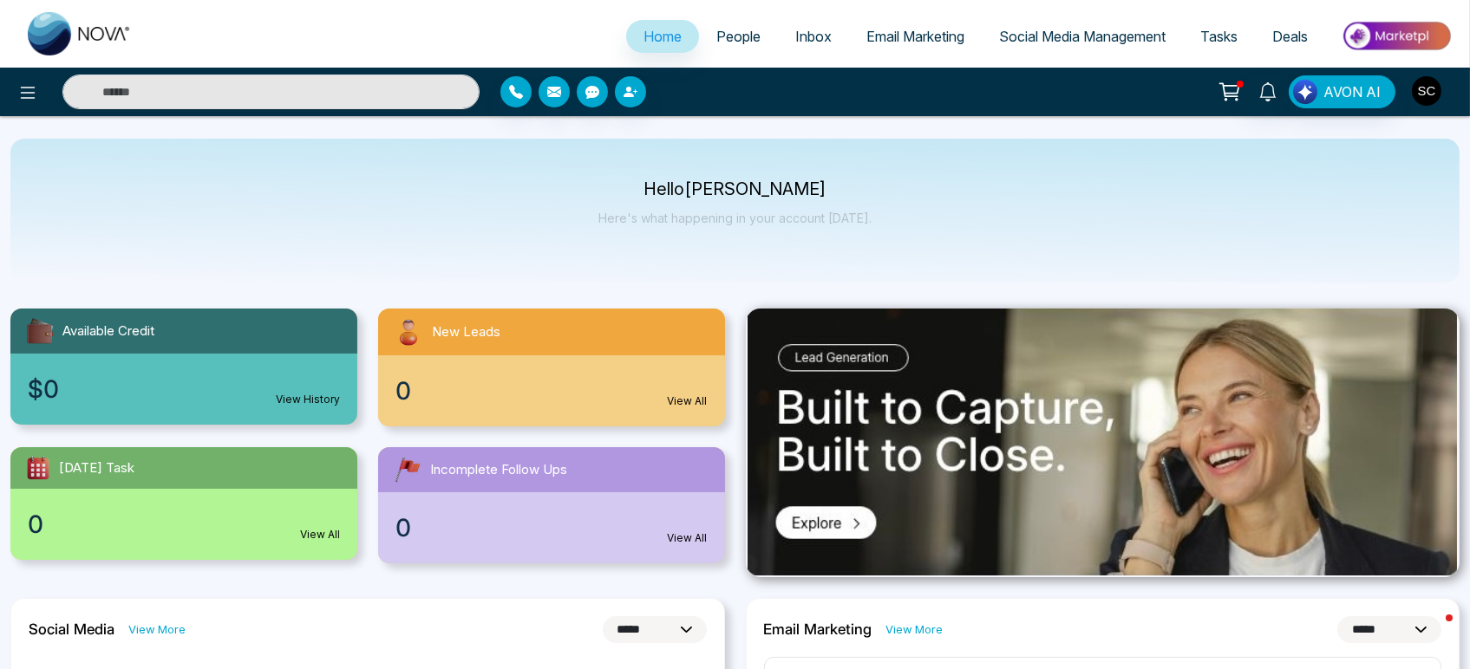
click at [1432, 93] on img "button" at bounding box center [1426, 90] width 29 height 29
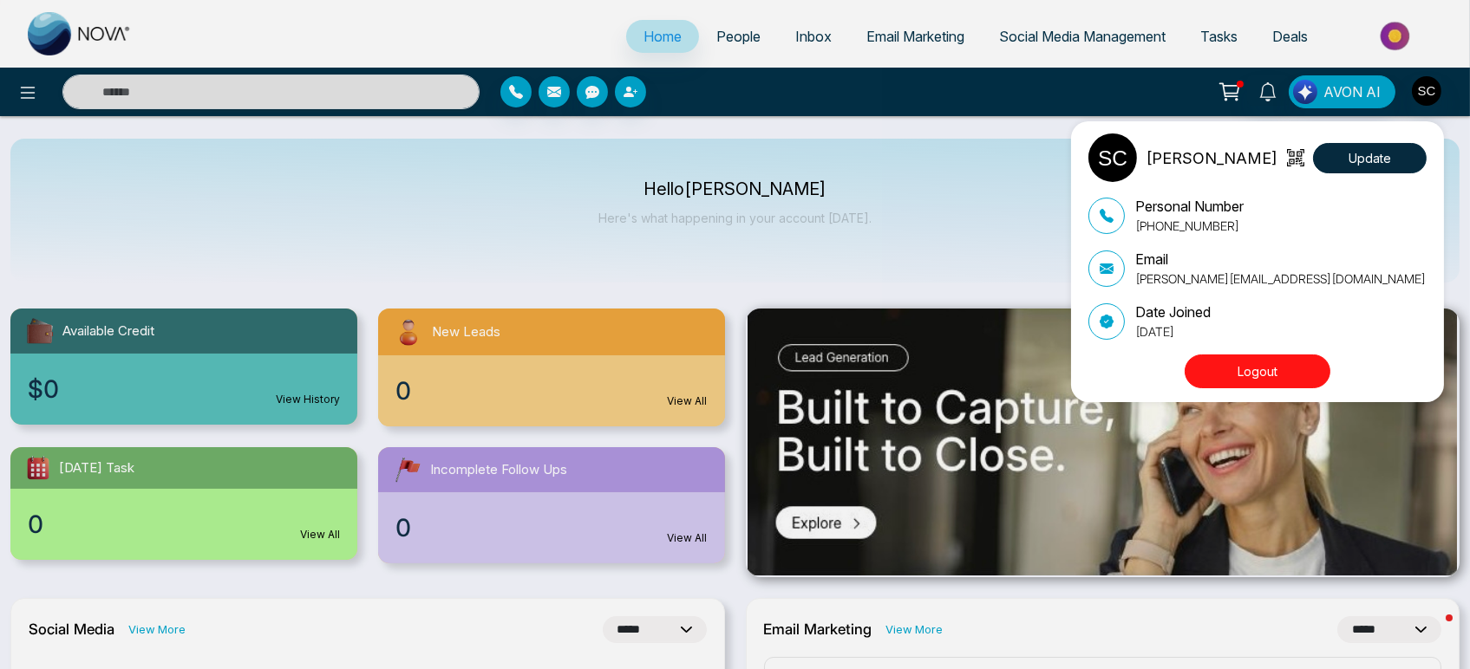
click at [955, 132] on div "Sharon J Crann Update Personal Number +19054495364 Email sharon@lionslegacygrou…" at bounding box center [735, 334] width 1470 height 669
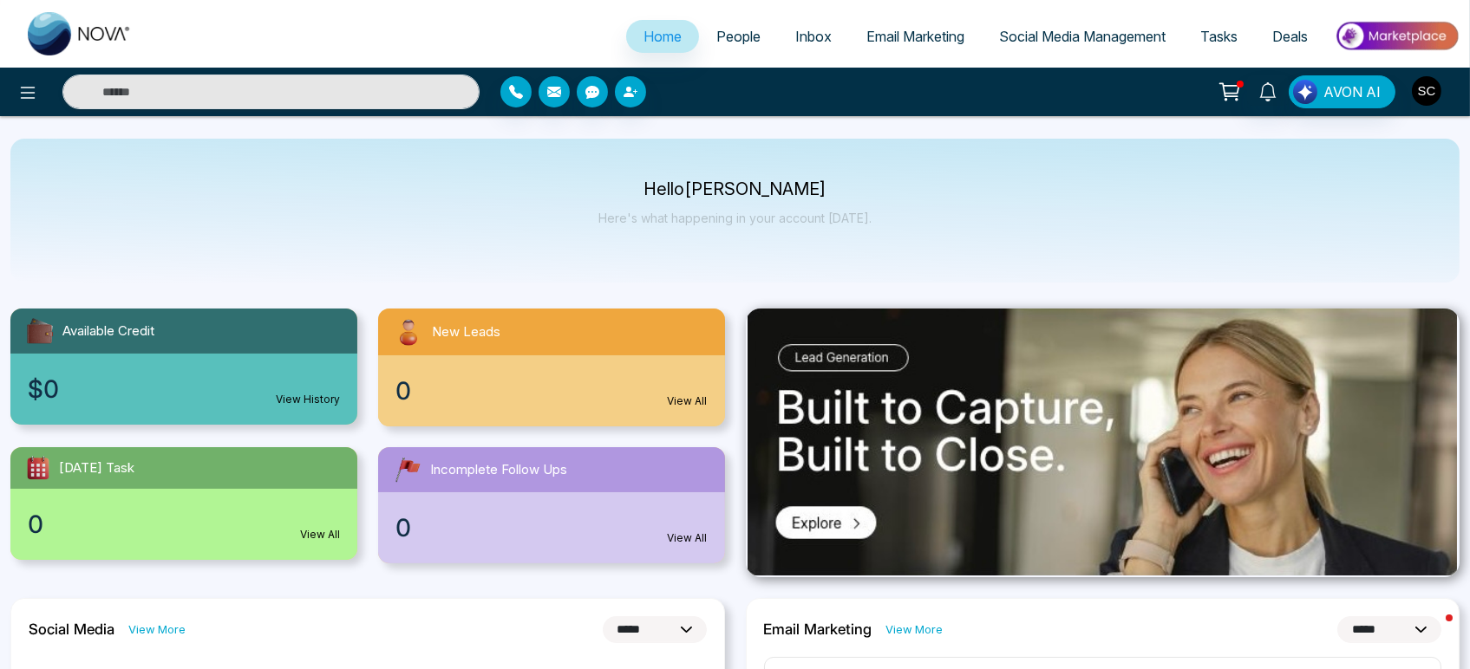
click at [1429, 95] on img "button" at bounding box center [1426, 90] width 29 height 29
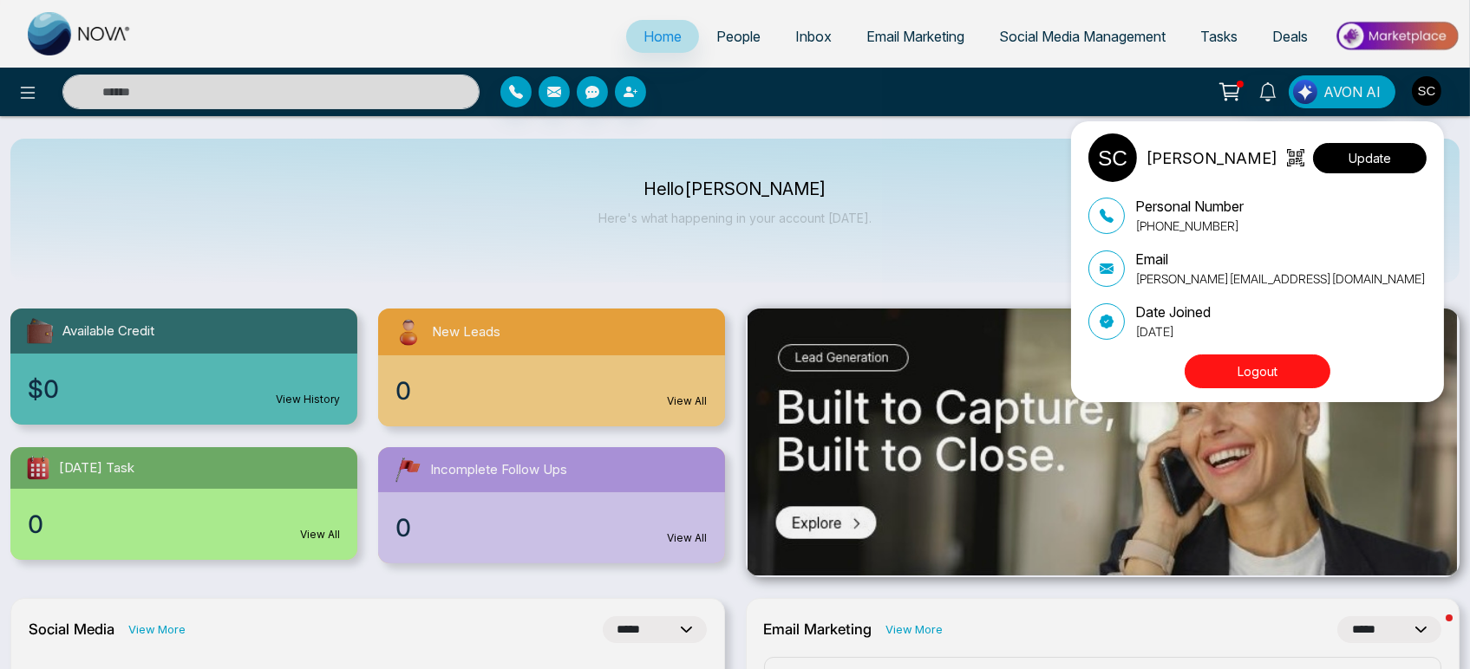
click at [1380, 161] on button "Update" at bounding box center [1370, 158] width 114 height 30
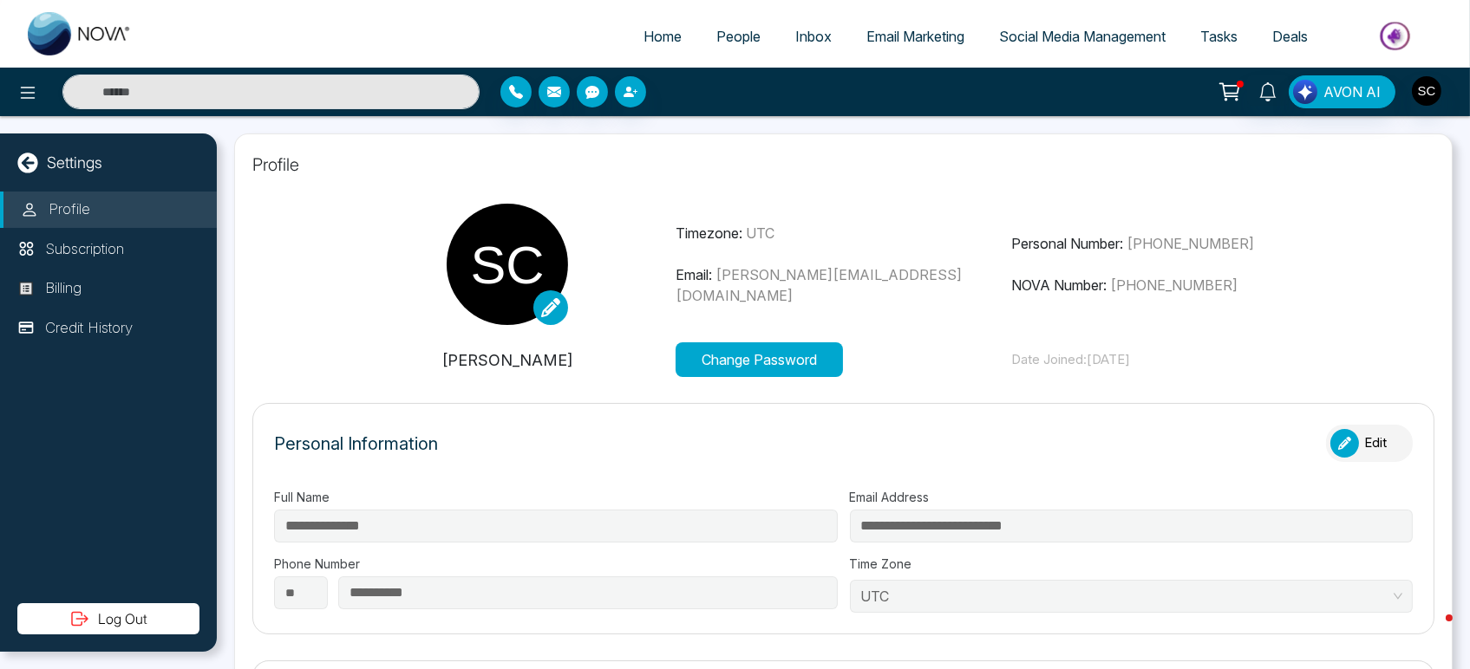
click at [62, 206] on p "Profile" at bounding box center [70, 210] width 42 height 23
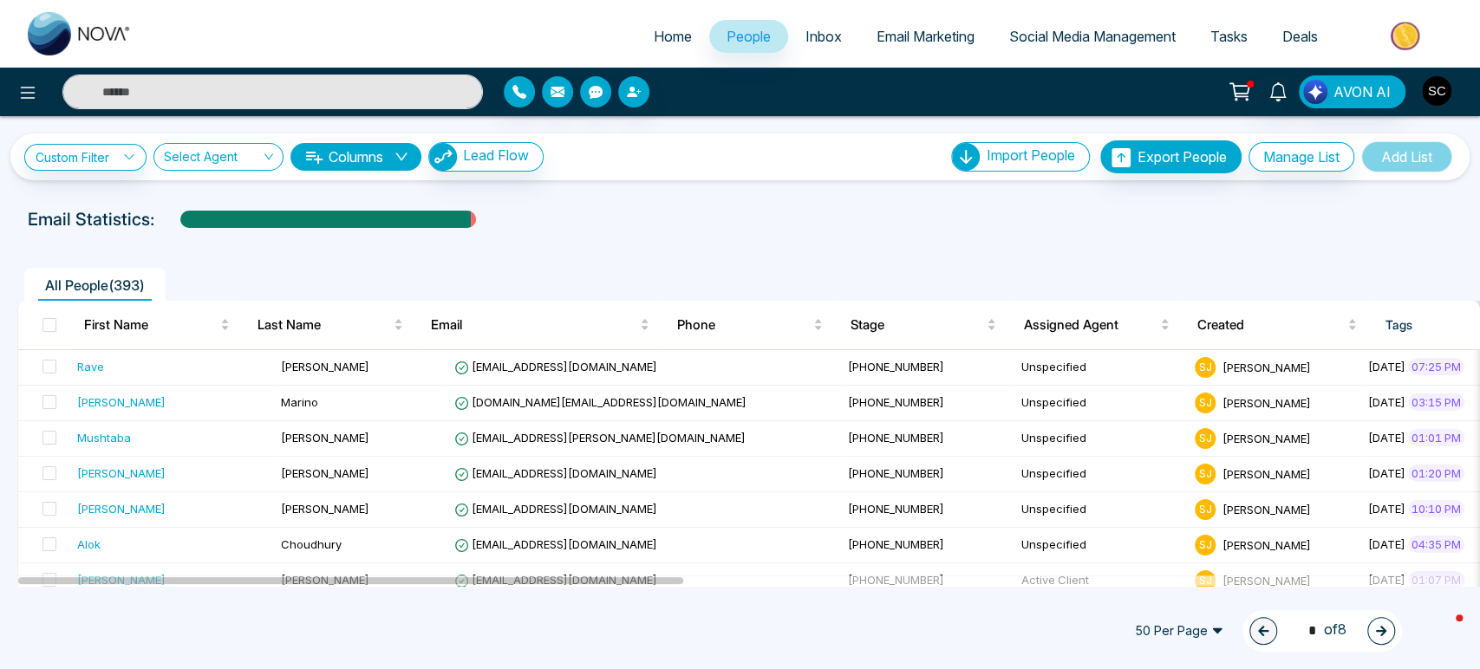
click at [1435, 94] on img "button" at bounding box center [1436, 90] width 29 height 29
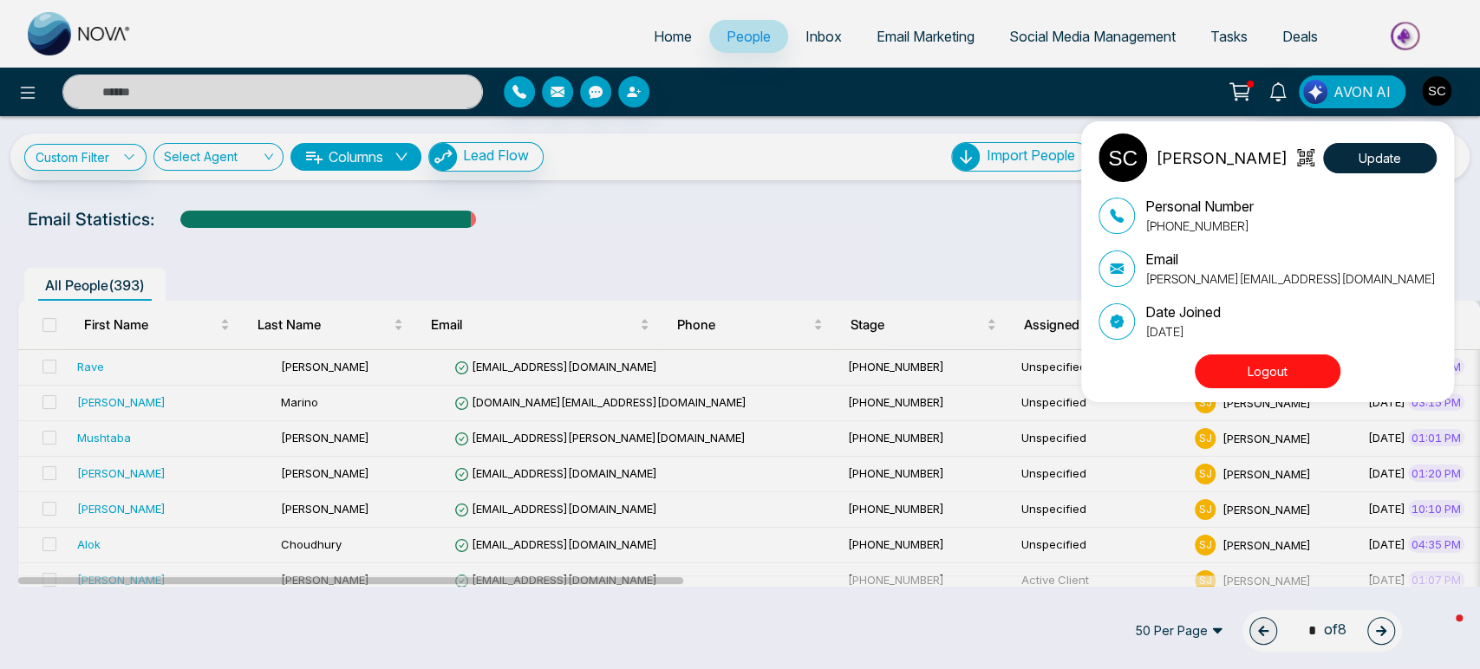
click at [1274, 371] on button "Logout" at bounding box center [1268, 372] width 146 height 34
